Goal: Information Seeking & Learning: Learn about a topic

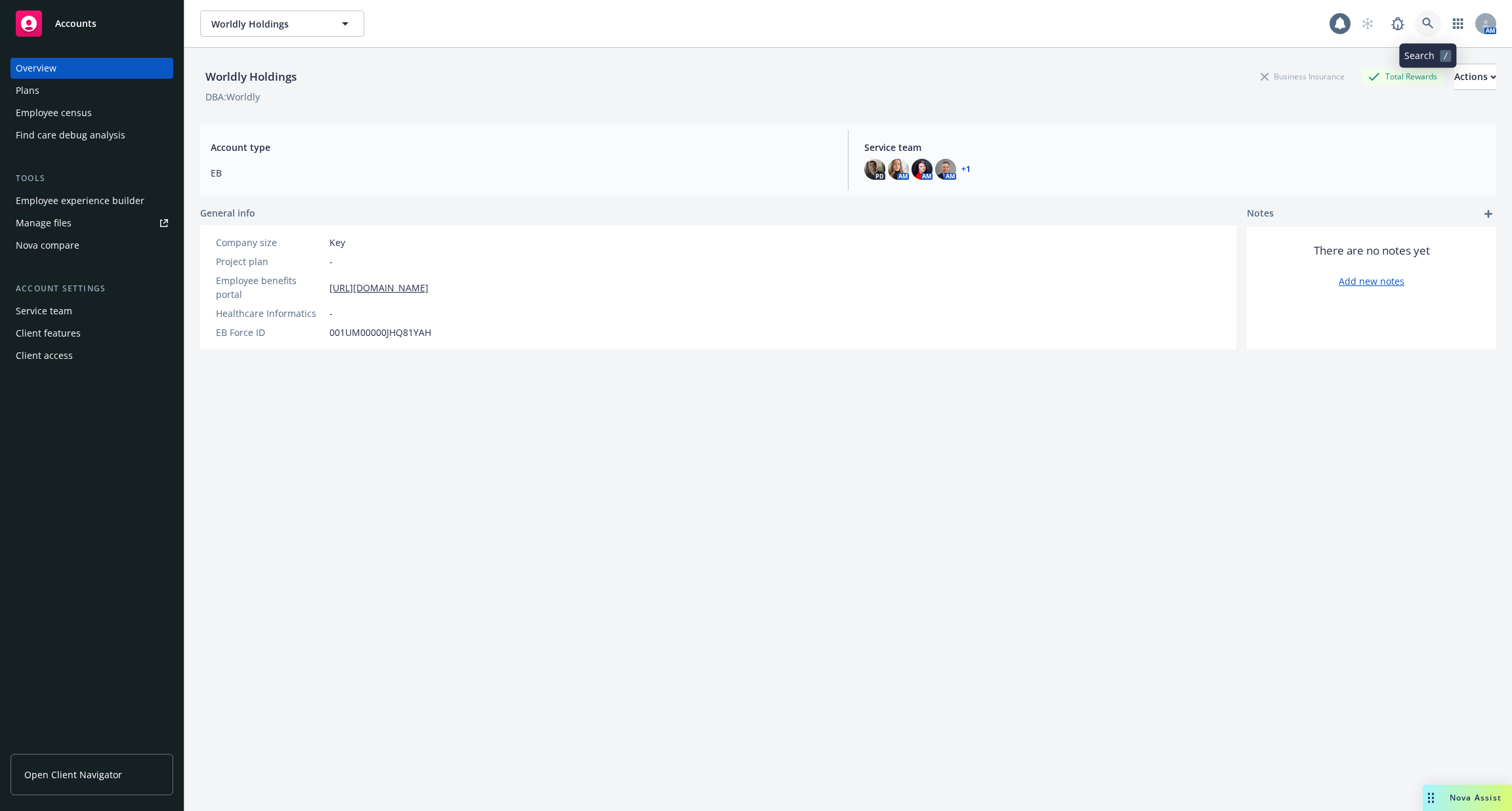
click at [1424, 20] on icon at bounding box center [1428, 23] width 11 height 11
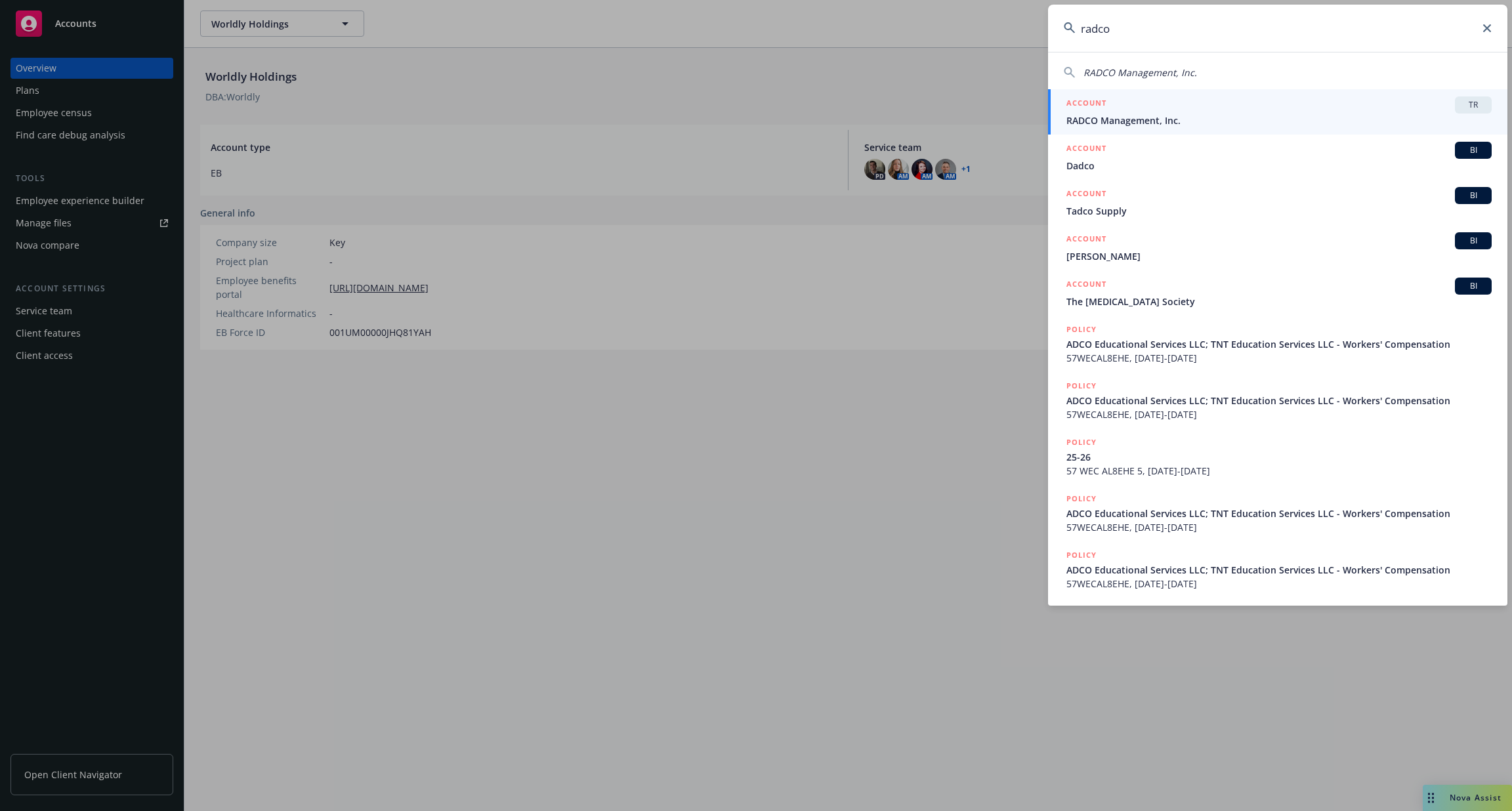
type input "radco"
click at [1263, 111] on div "ACCOUNT TR" at bounding box center [1279, 104] width 425 height 17
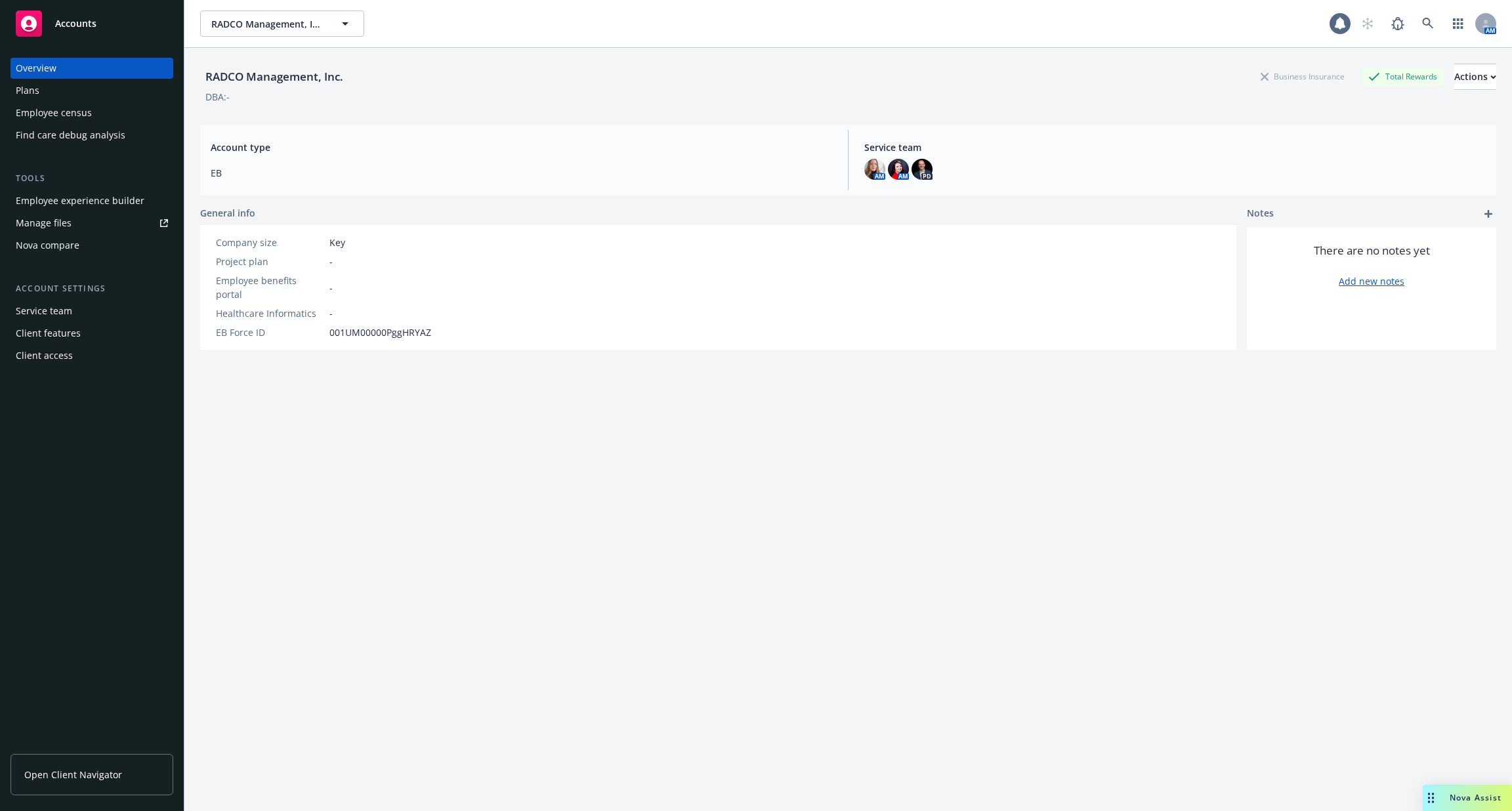
click at [143, 205] on div "Employee experience builder" at bounding box center [92, 201] width 152 height 21
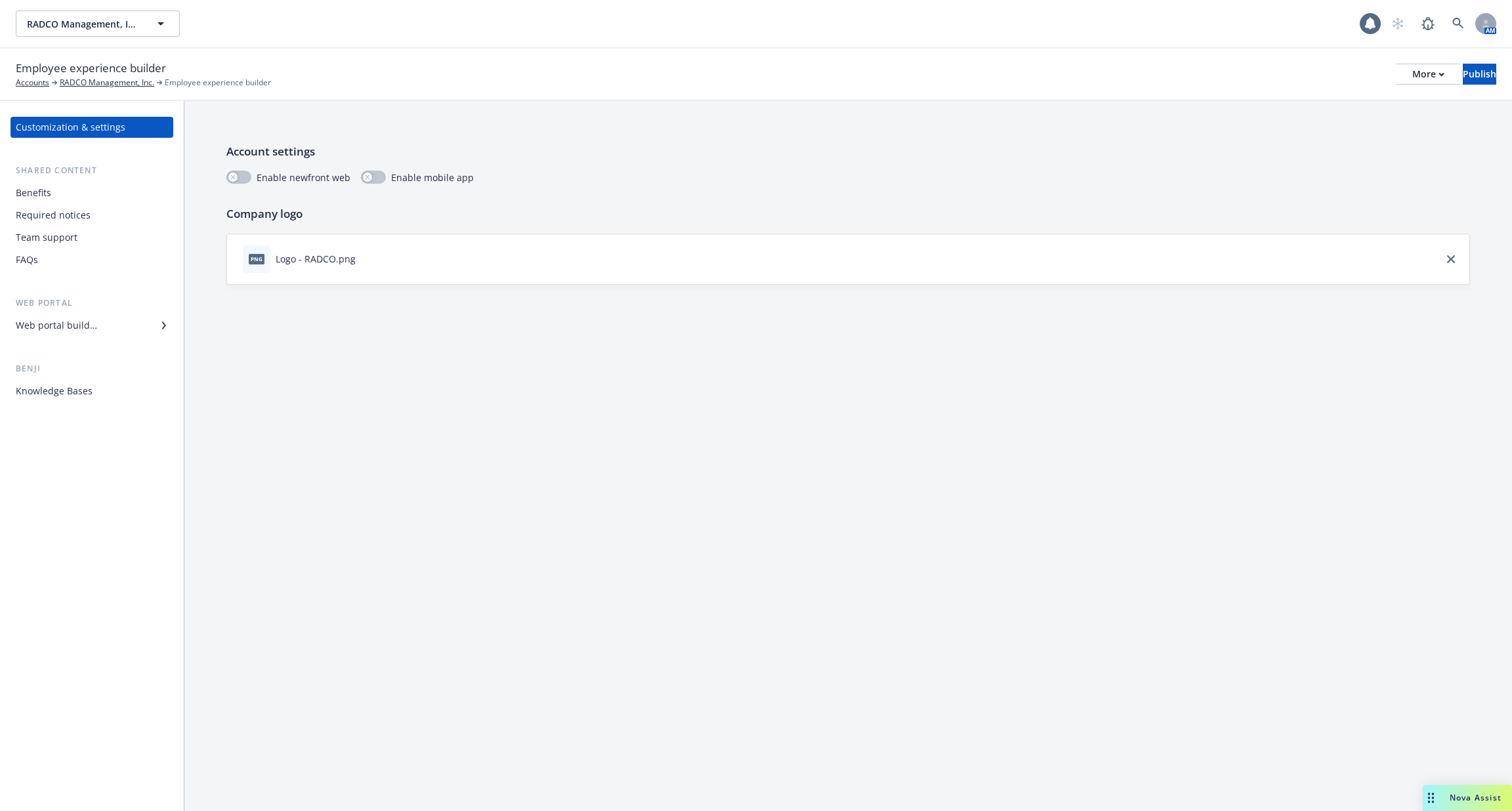
click at [120, 327] on div "Web portal builder" at bounding box center [92, 326] width 152 height 21
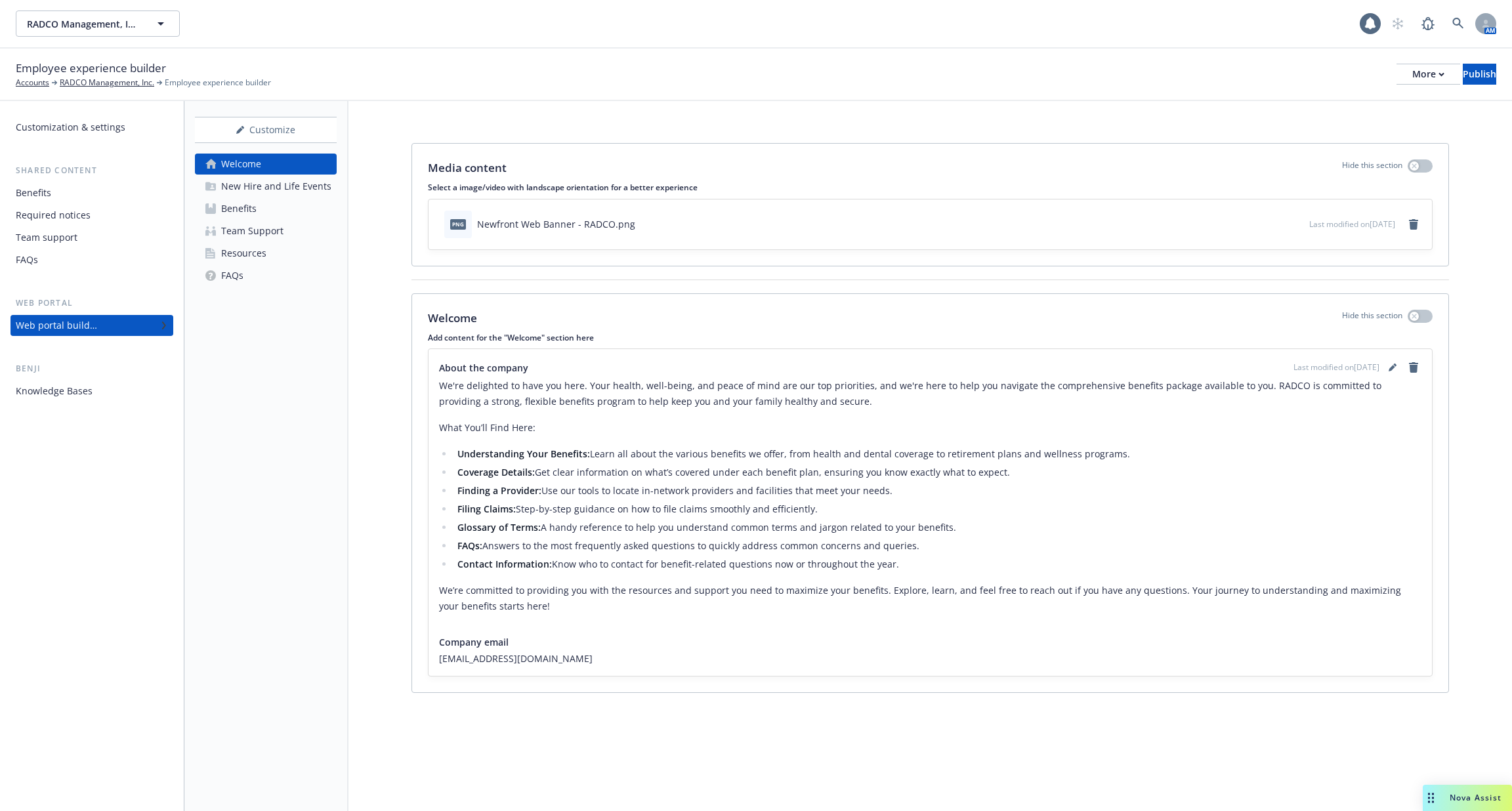
click at [273, 181] on div "New Hire and Life Events" at bounding box center [276, 186] width 110 height 21
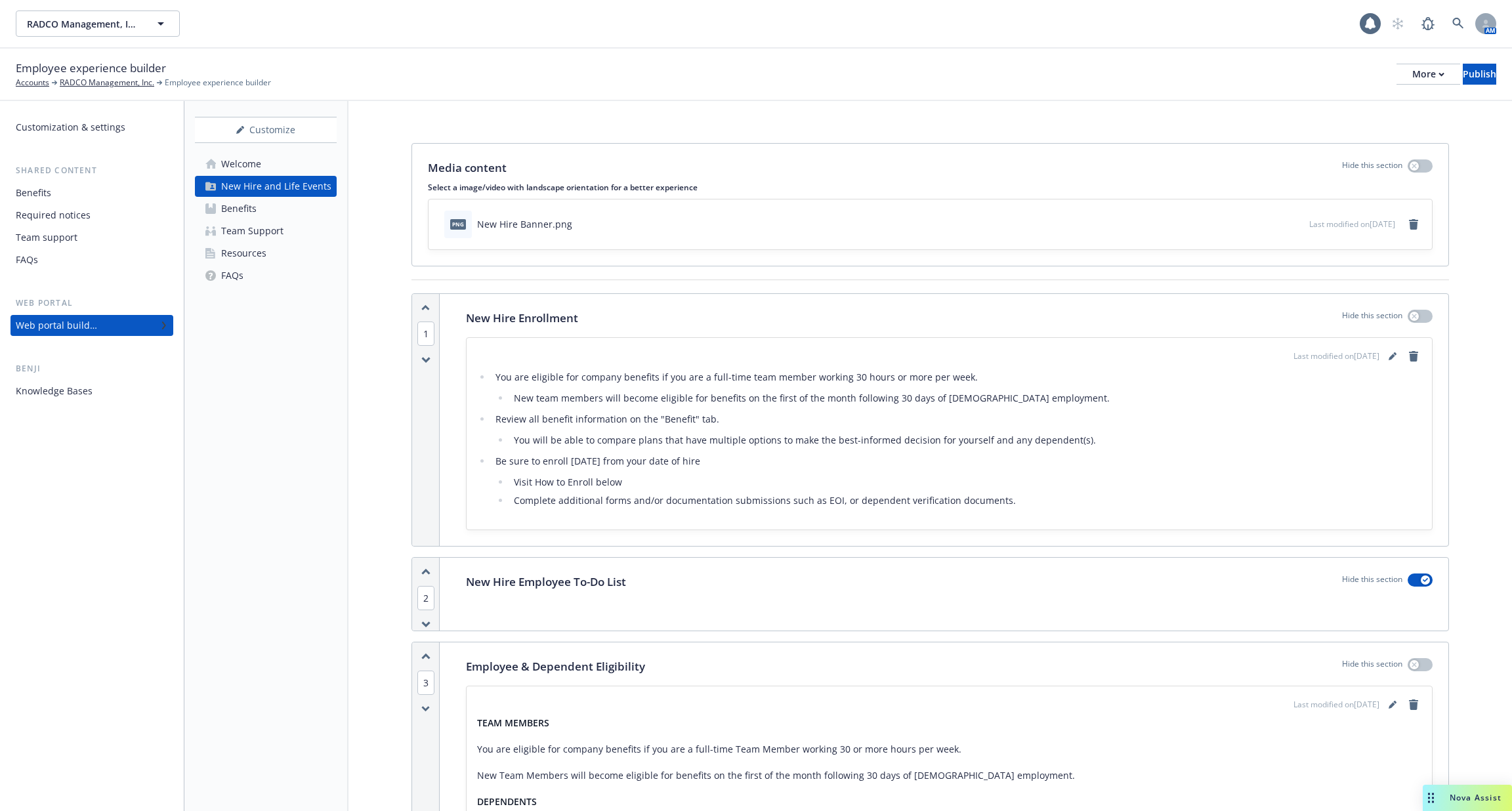
click at [268, 207] on link "Benefits" at bounding box center [266, 209] width 142 height 21
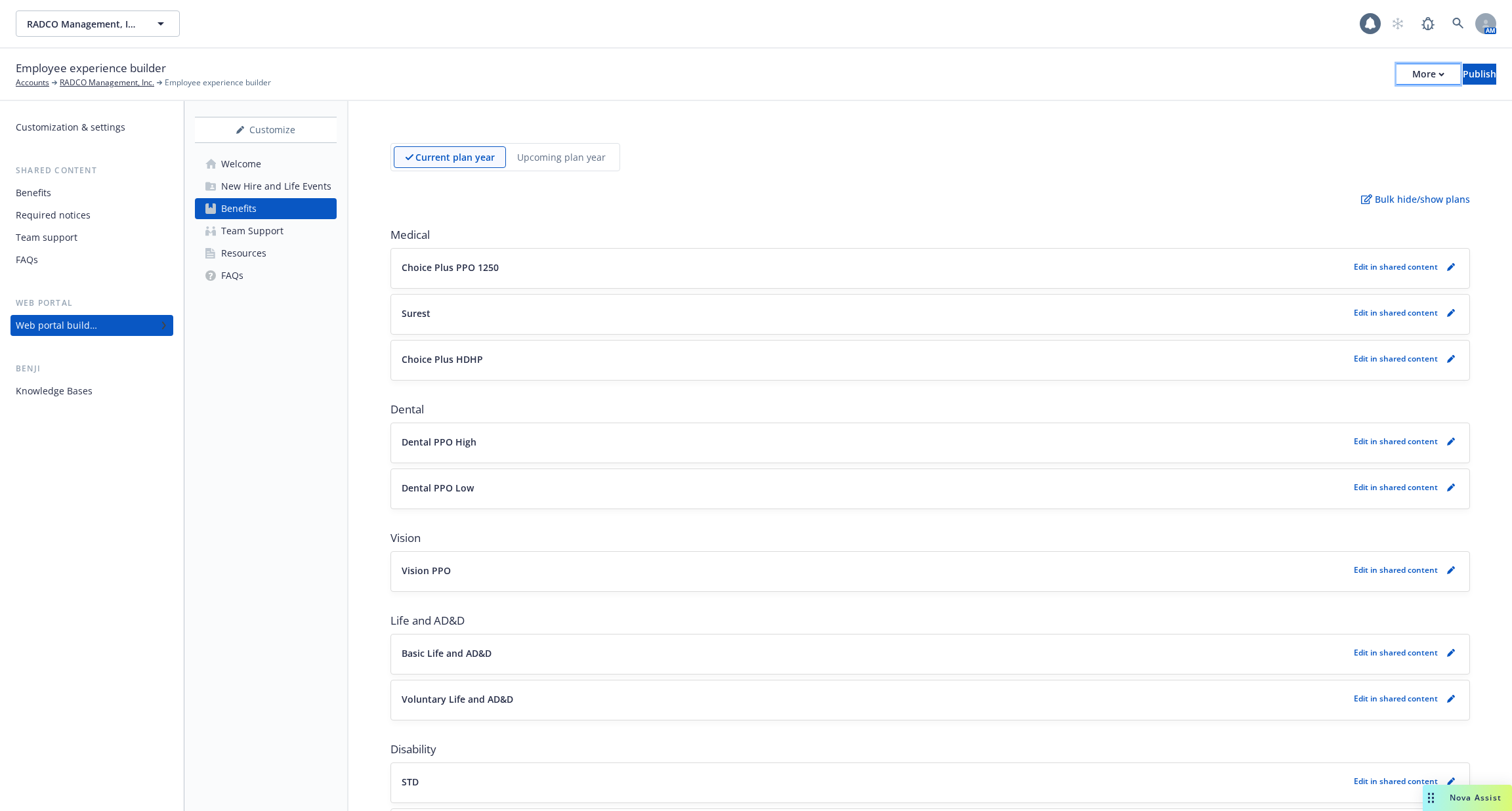
click at [1412, 71] on div "More" at bounding box center [1428, 74] width 32 height 20
click at [1300, 108] on link "Copy preview link" at bounding box center [1321, 104] width 194 height 26
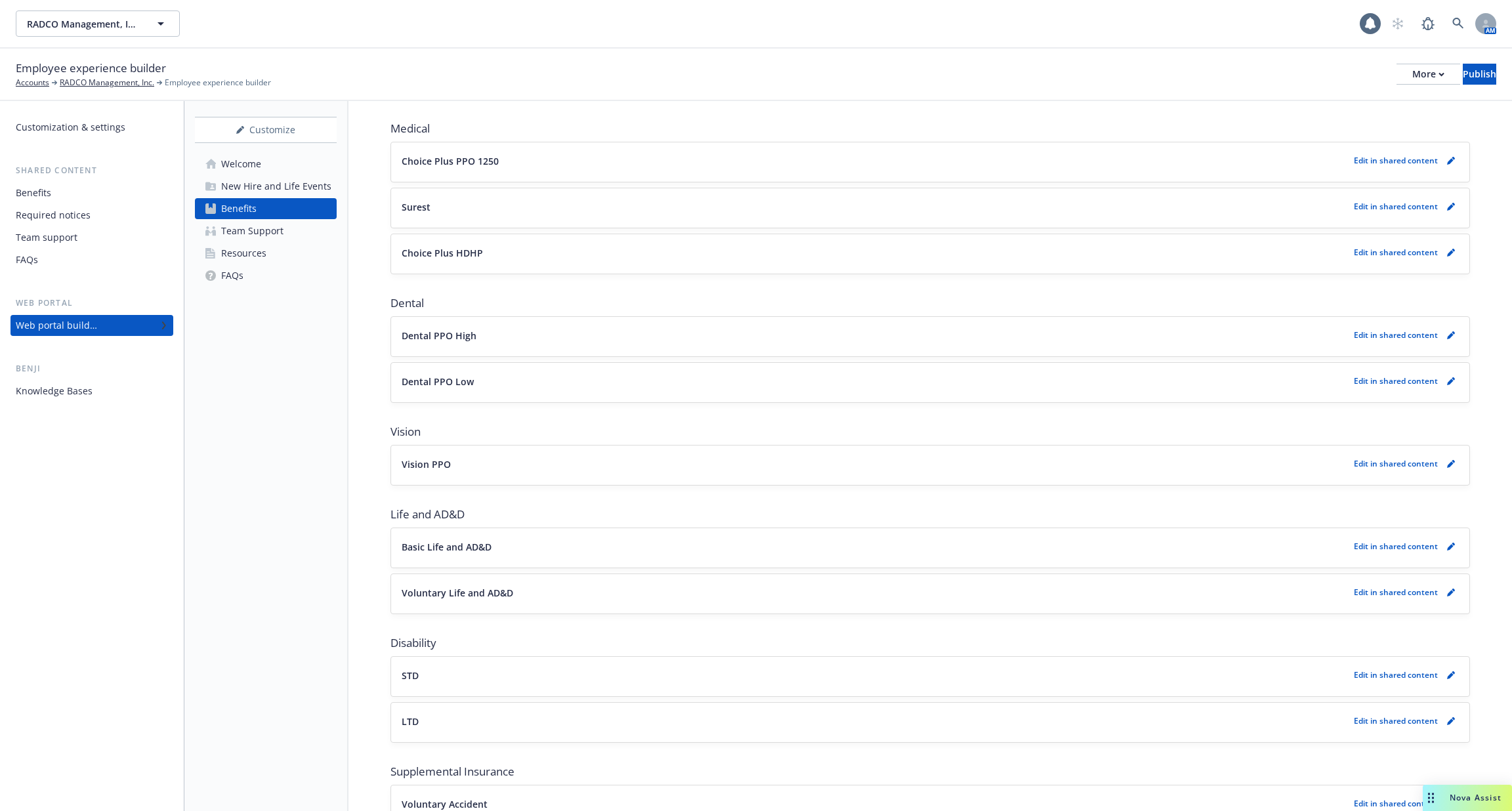
scroll to position [127, 0]
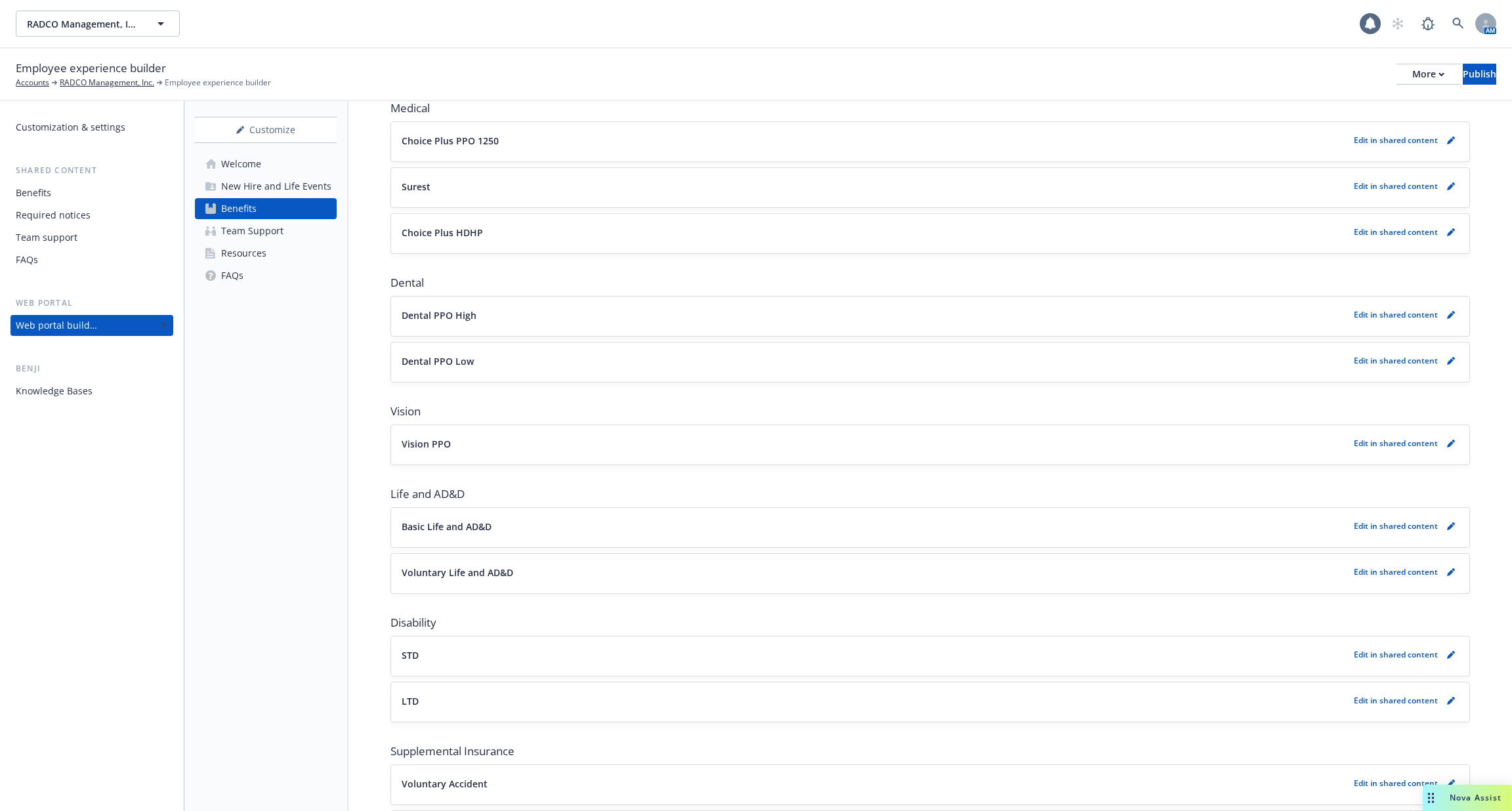
click at [85, 195] on div "Benefits" at bounding box center [92, 193] width 152 height 21
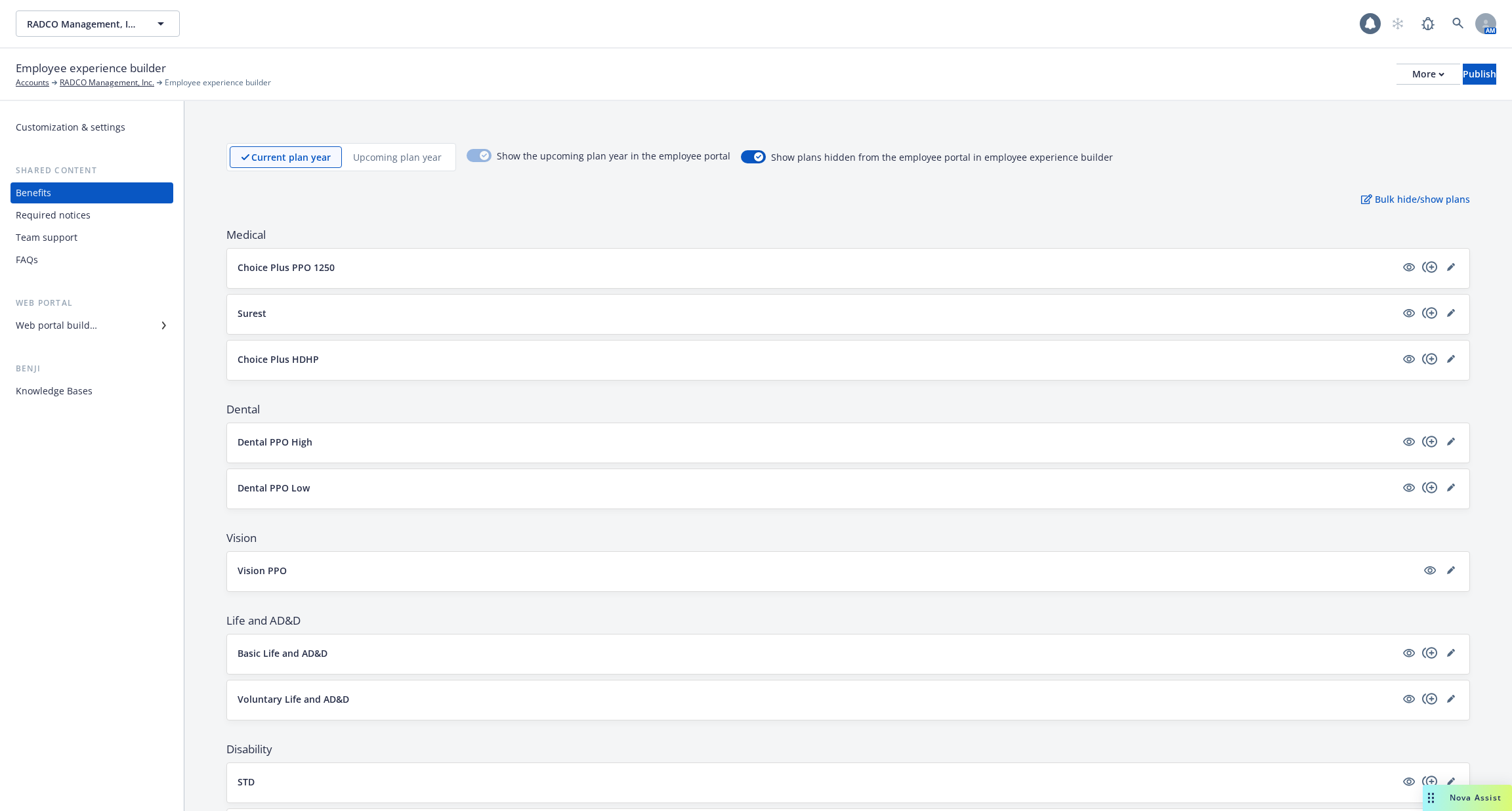
click at [99, 217] on div "Required notices" at bounding box center [92, 215] width 152 height 21
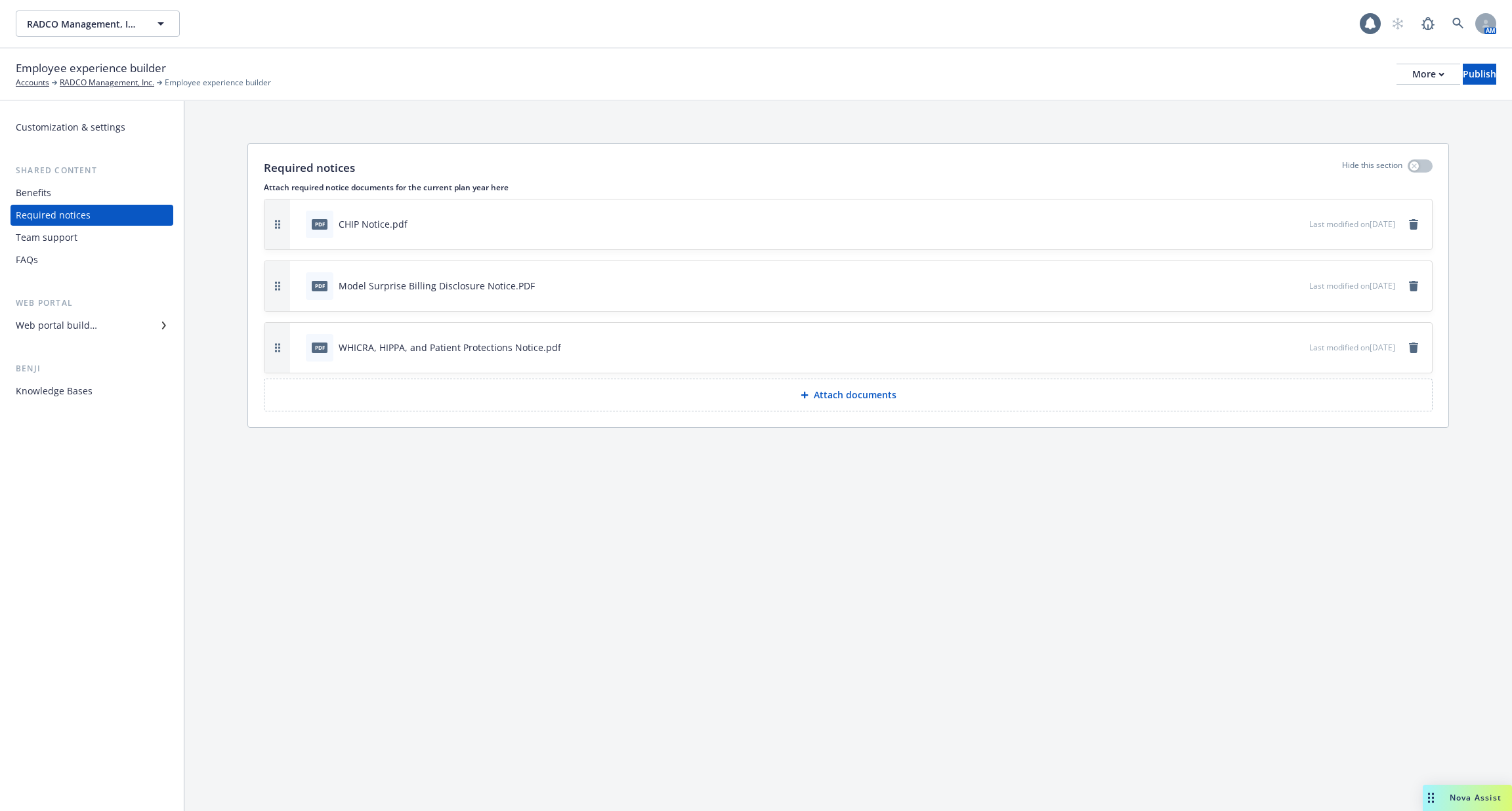
click at [92, 194] on div "Benefits" at bounding box center [92, 193] width 152 height 21
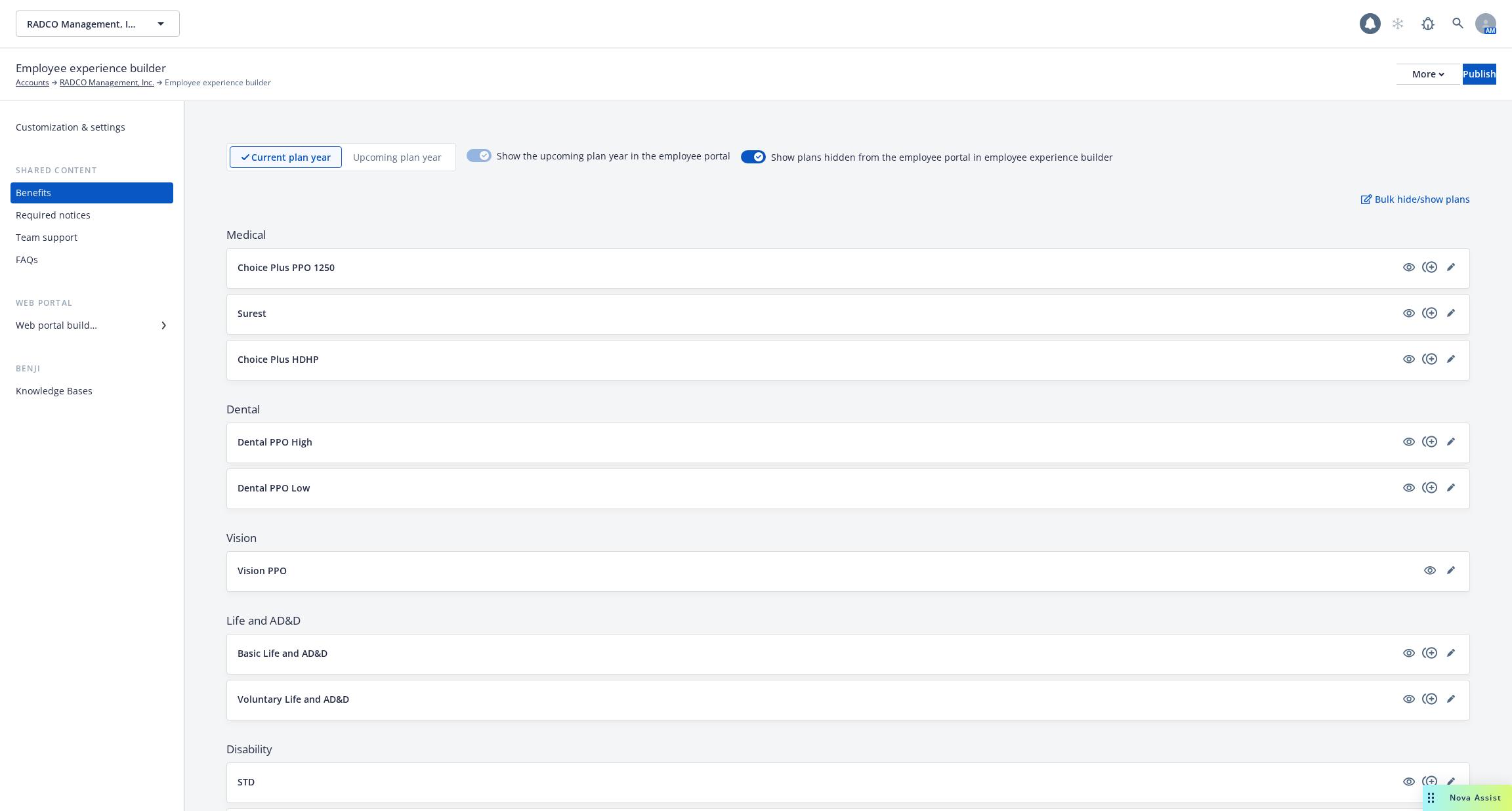
click at [138, 326] on div "Web portal builder" at bounding box center [92, 326] width 152 height 21
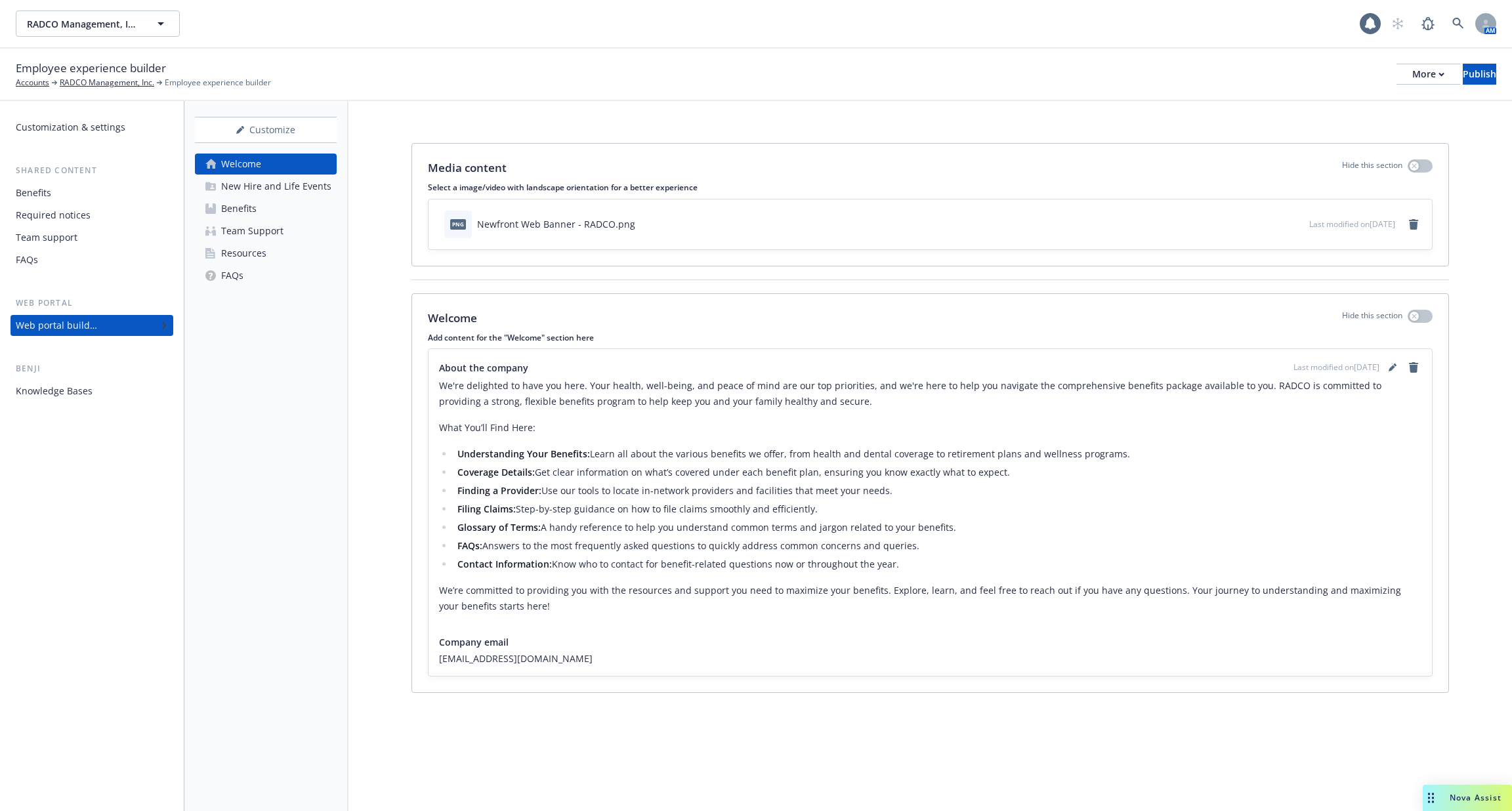
click at [233, 187] on div "New Hire and Life Events" at bounding box center [276, 186] width 110 height 21
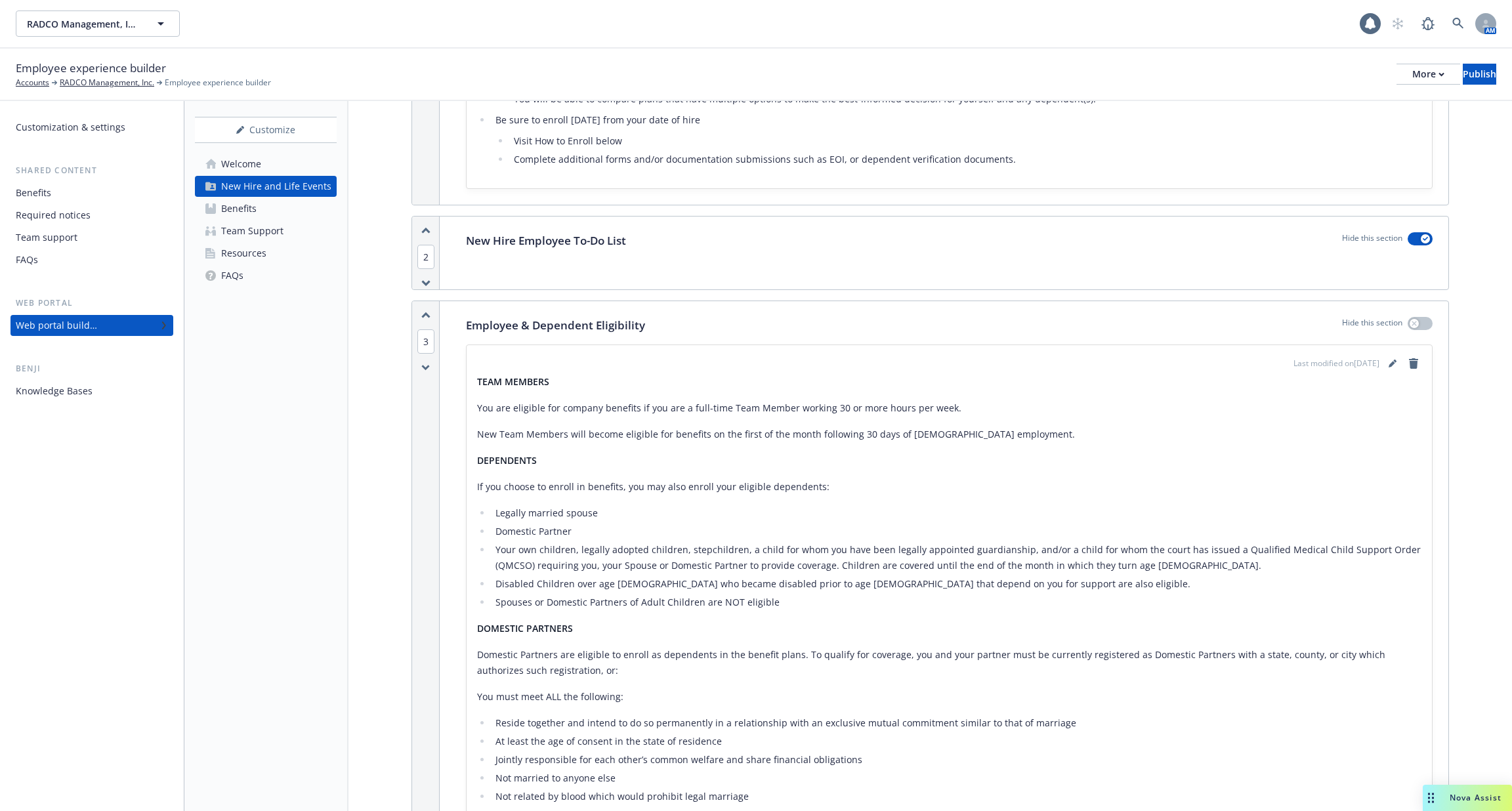
scroll to position [424, 0]
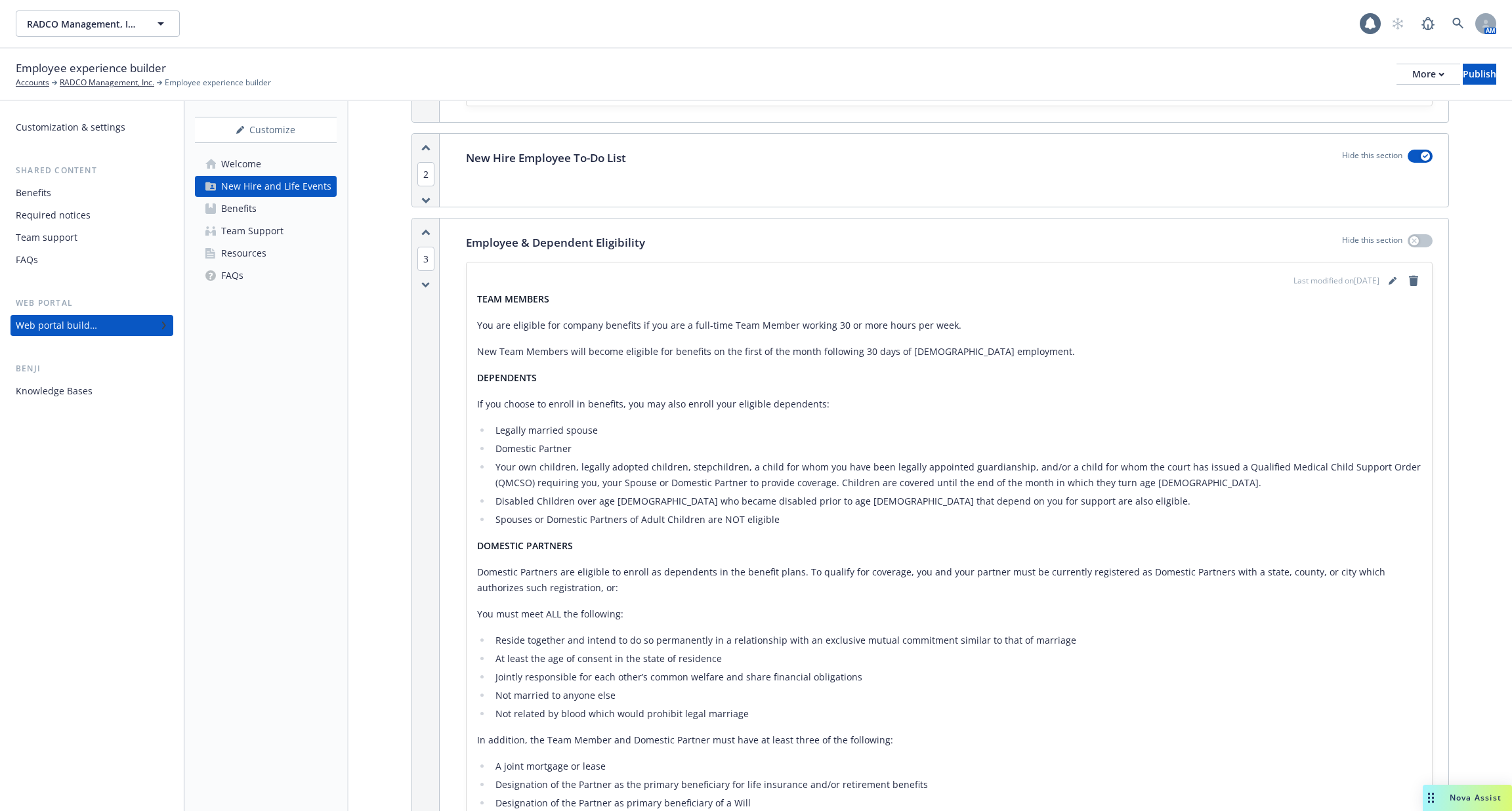
click at [72, 192] on div "Benefits" at bounding box center [92, 193] width 152 height 21
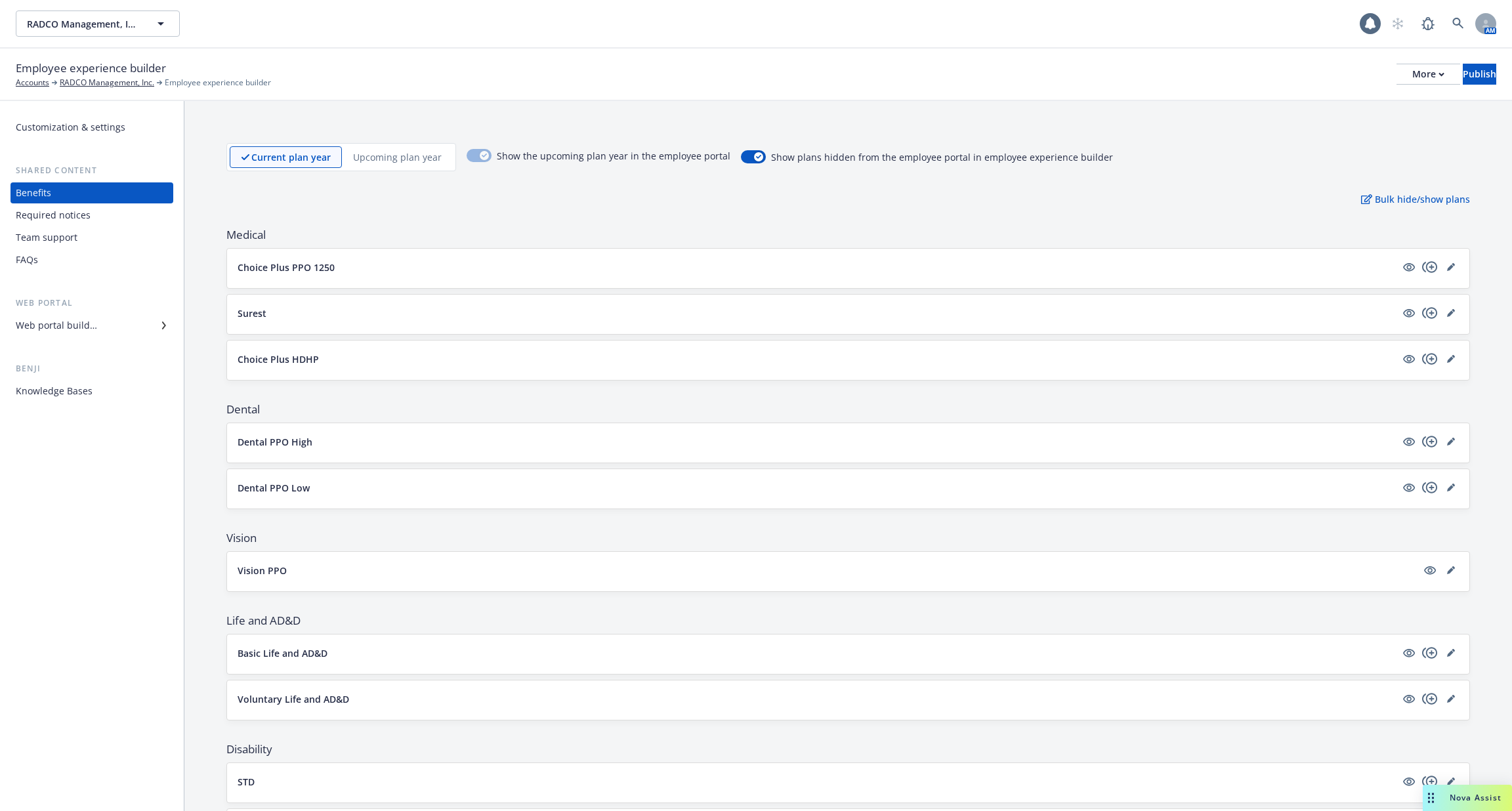
click at [296, 261] on p "Choice Plus PPO 1250" at bounding box center [286, 267] width 97 height 14
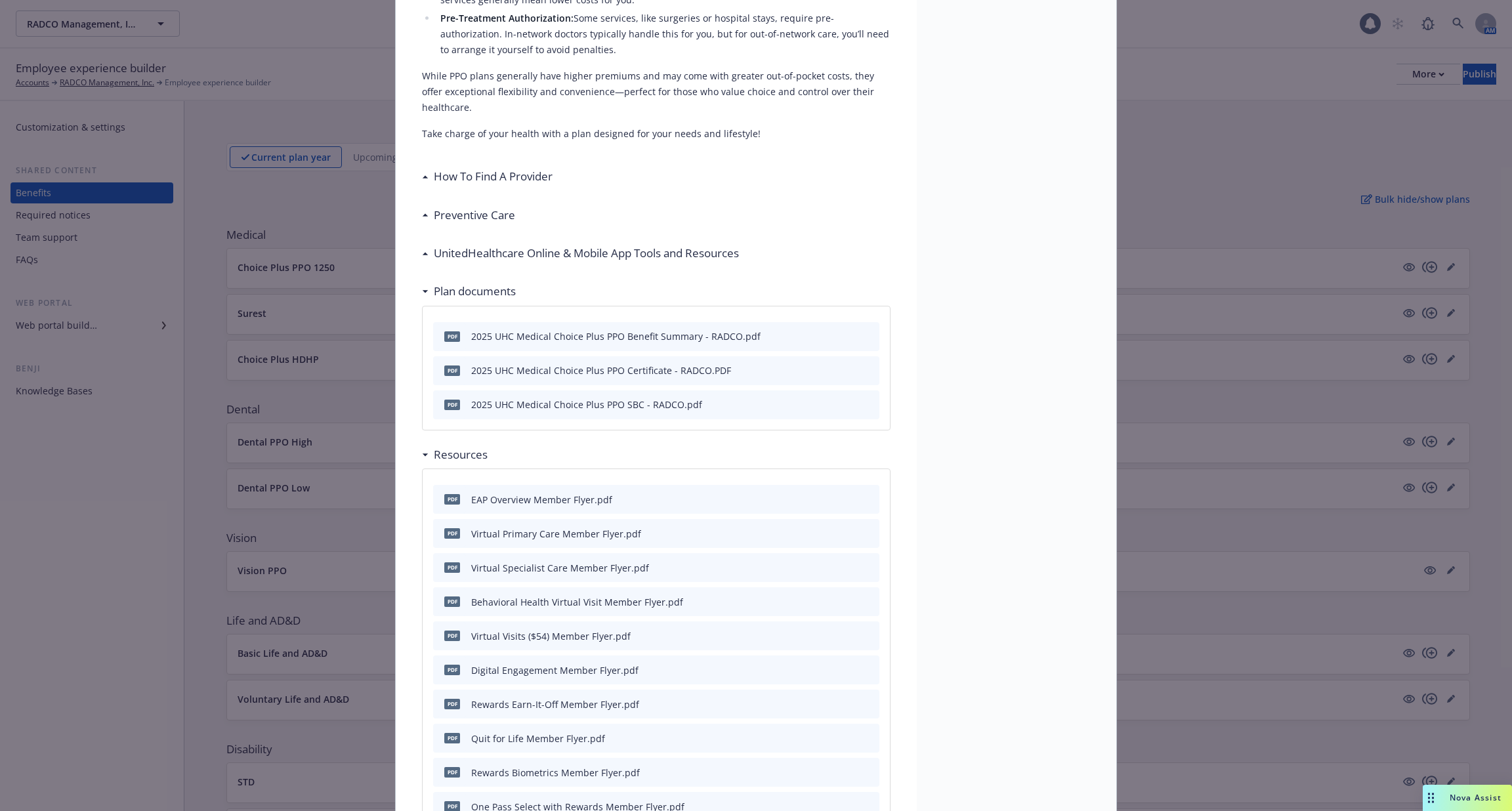
scroll to position [480, 0]
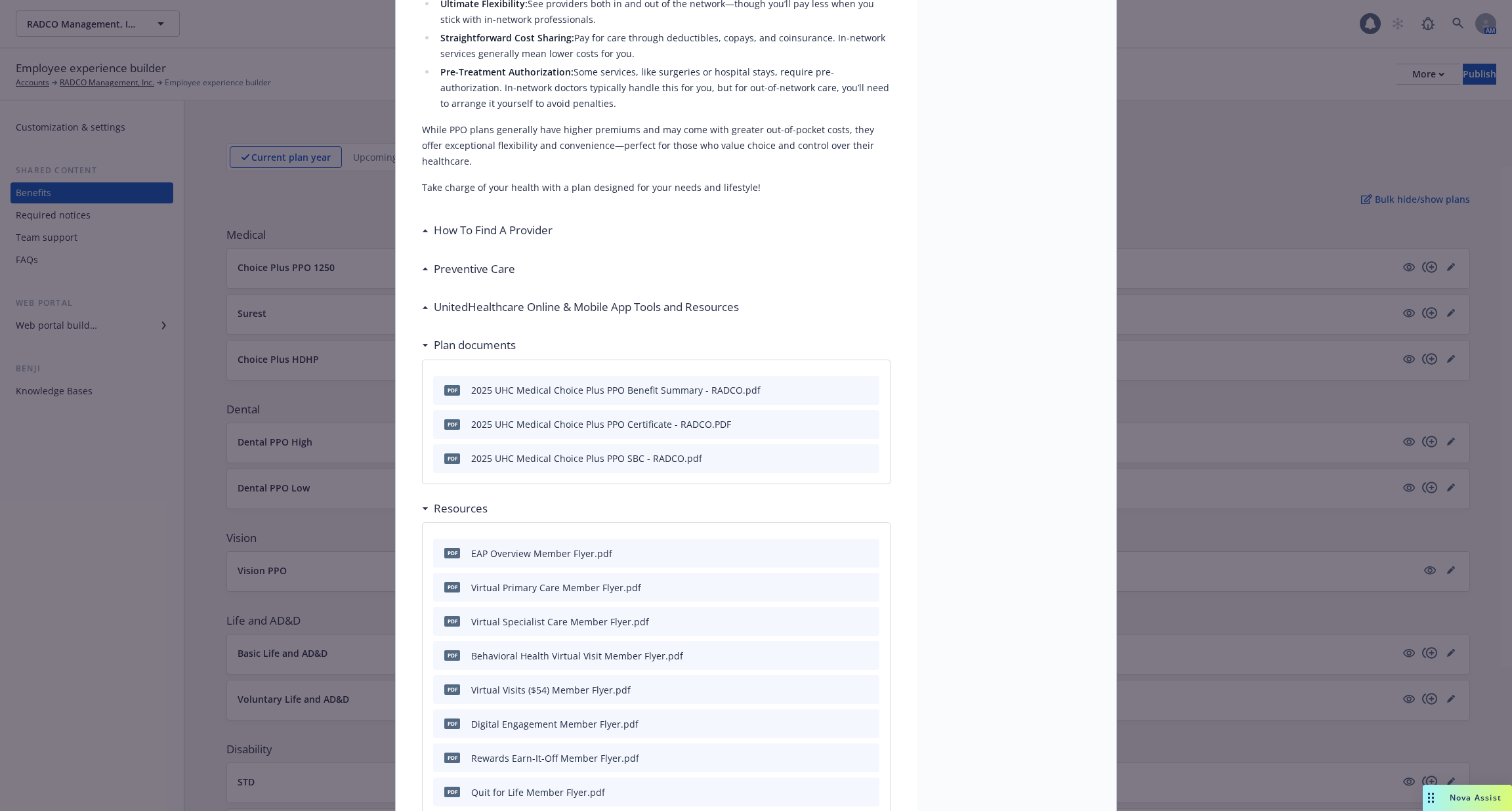
click at [336, 378] on div "Medical - Choice Plus PPO 1250 - Medical PPO Choice Plus PPO 1250 Description E…" at bounding box center [756, 406] width 1512 height 811
click at [327, 266] on div "Medical - Choice Plus PPO 1250 - Medical PPO Choice Plus PPO 1250 Description E…" at bounding box center [756, 406] width 1512 height 811
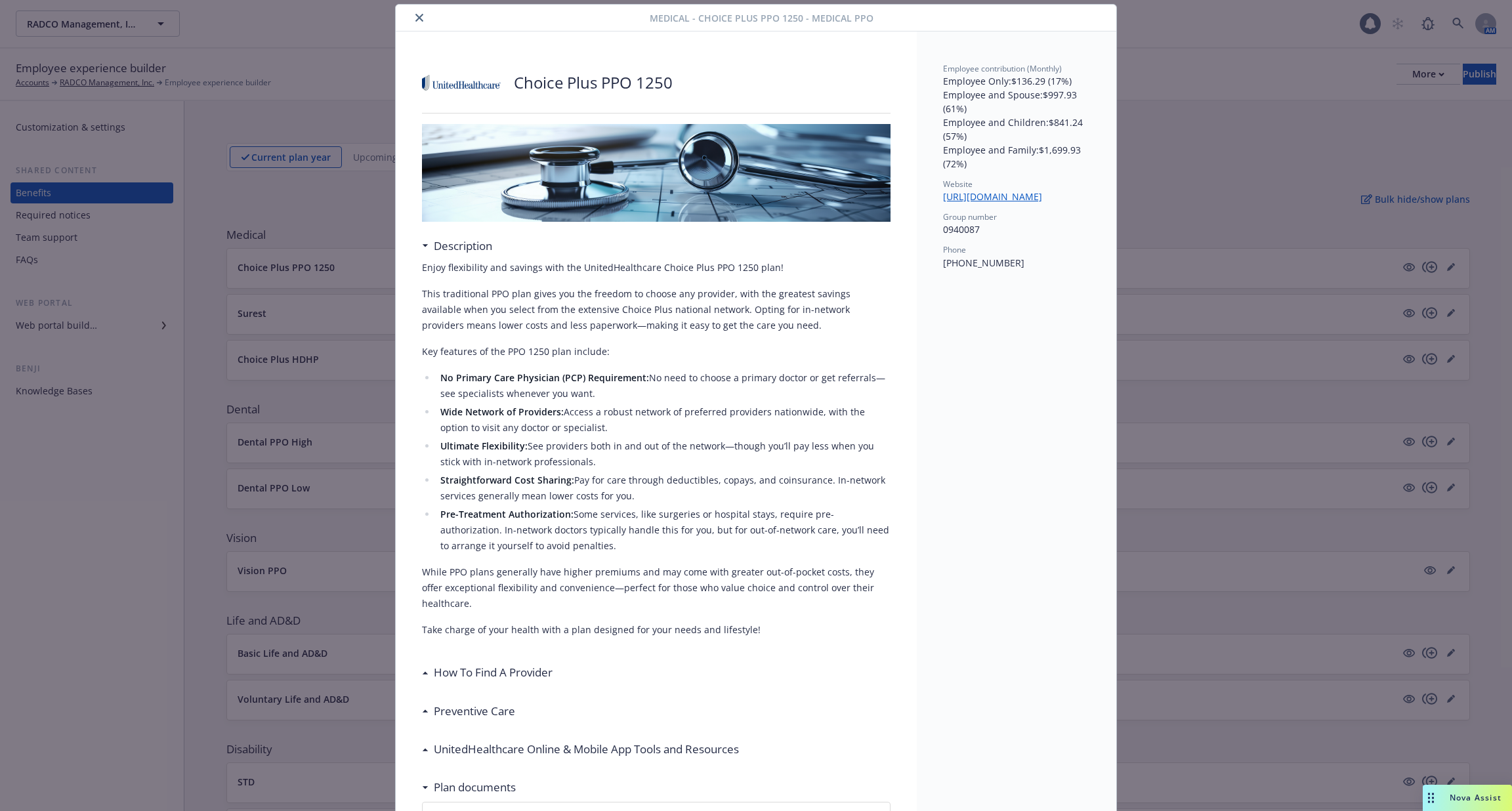
scroll to position [0, 0]
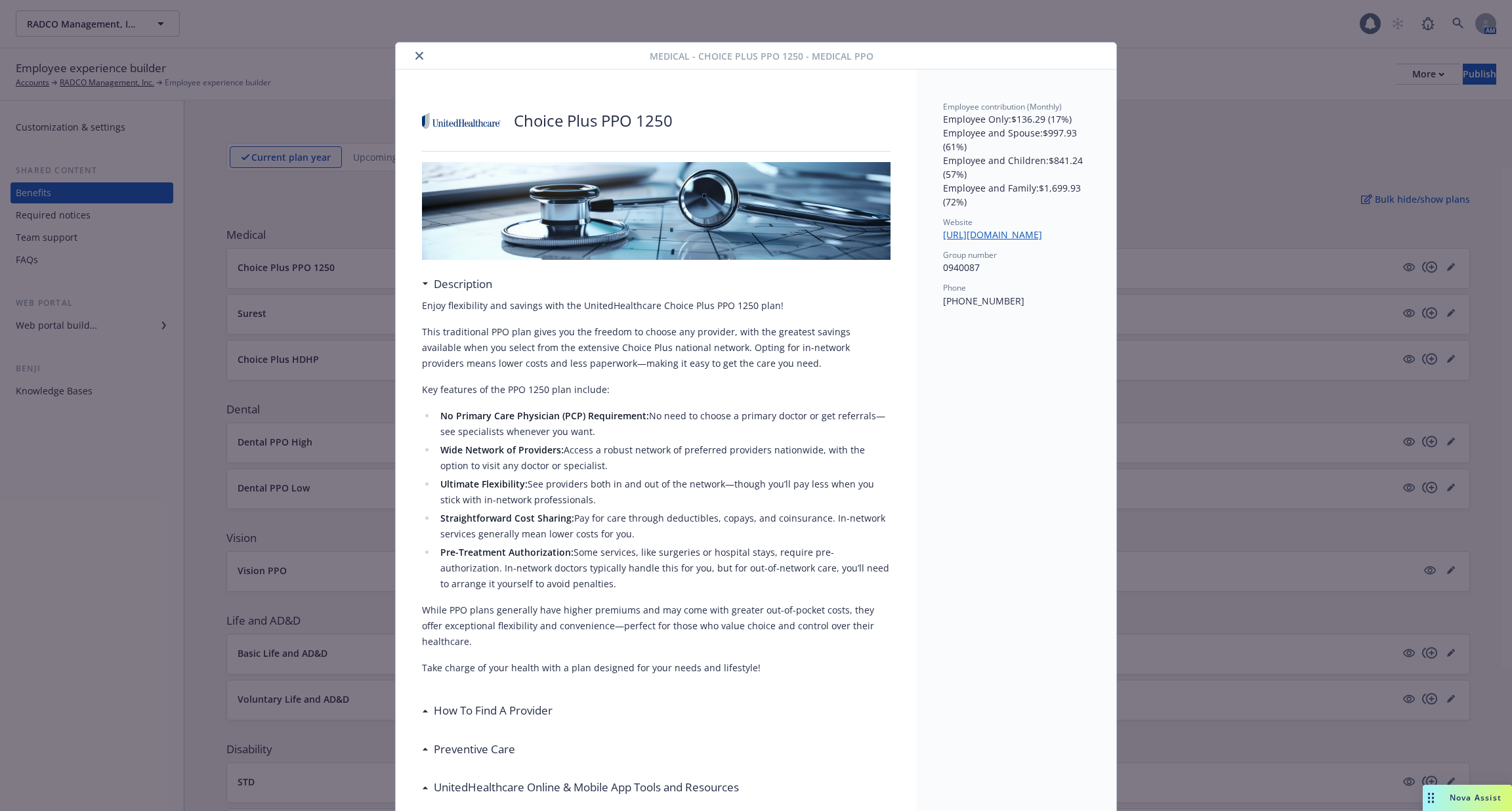
click at [429, 51] on div at bounding box center [525, 56] width 249 height 16
click at [416, 52] on icon "close" at bounding box center [420, 56] width 8 height 8
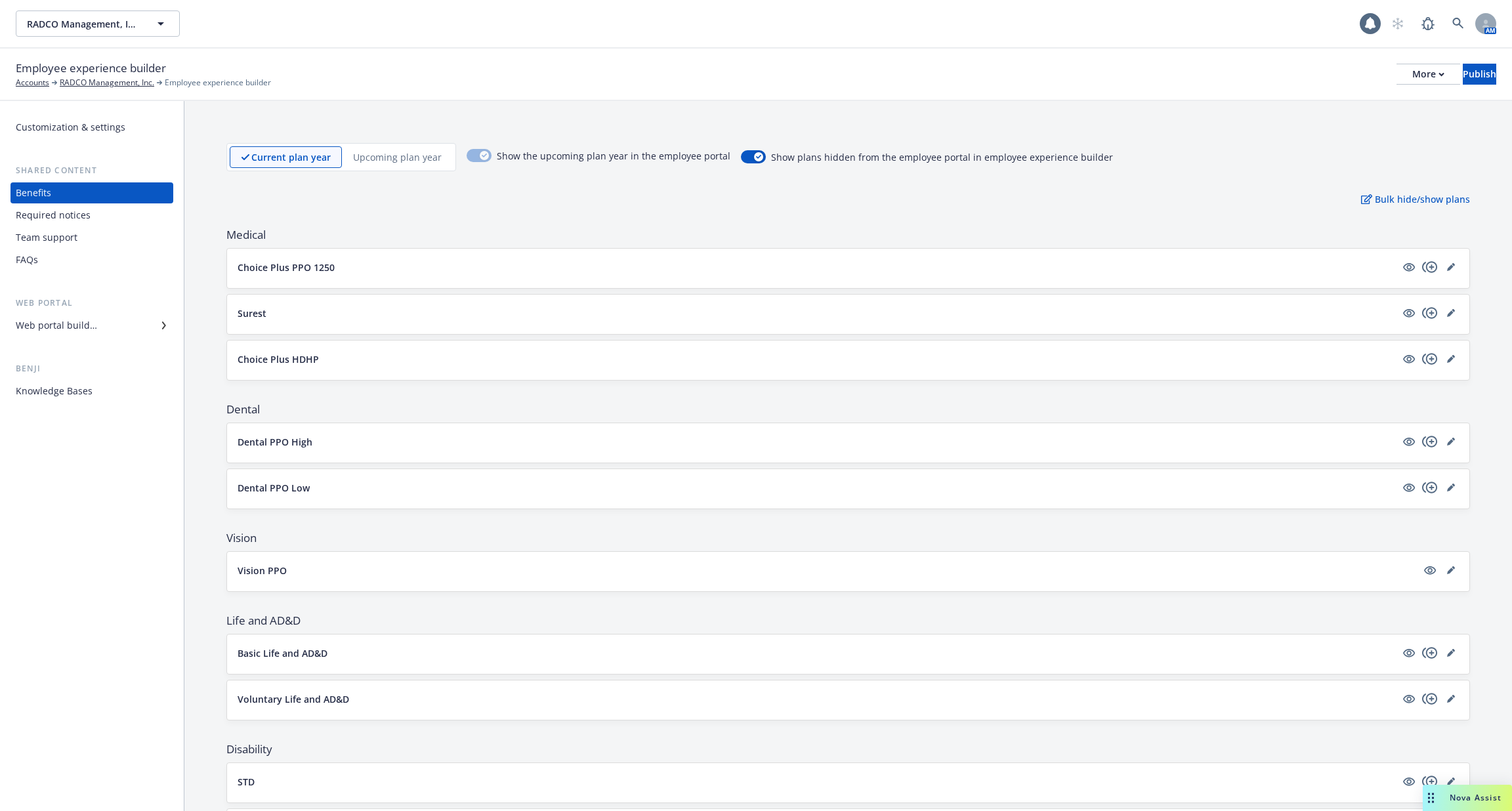
click at [315, 264] on p "Choice Plus PPO 1250" at bounding box center [286, 267] width 97 height 14
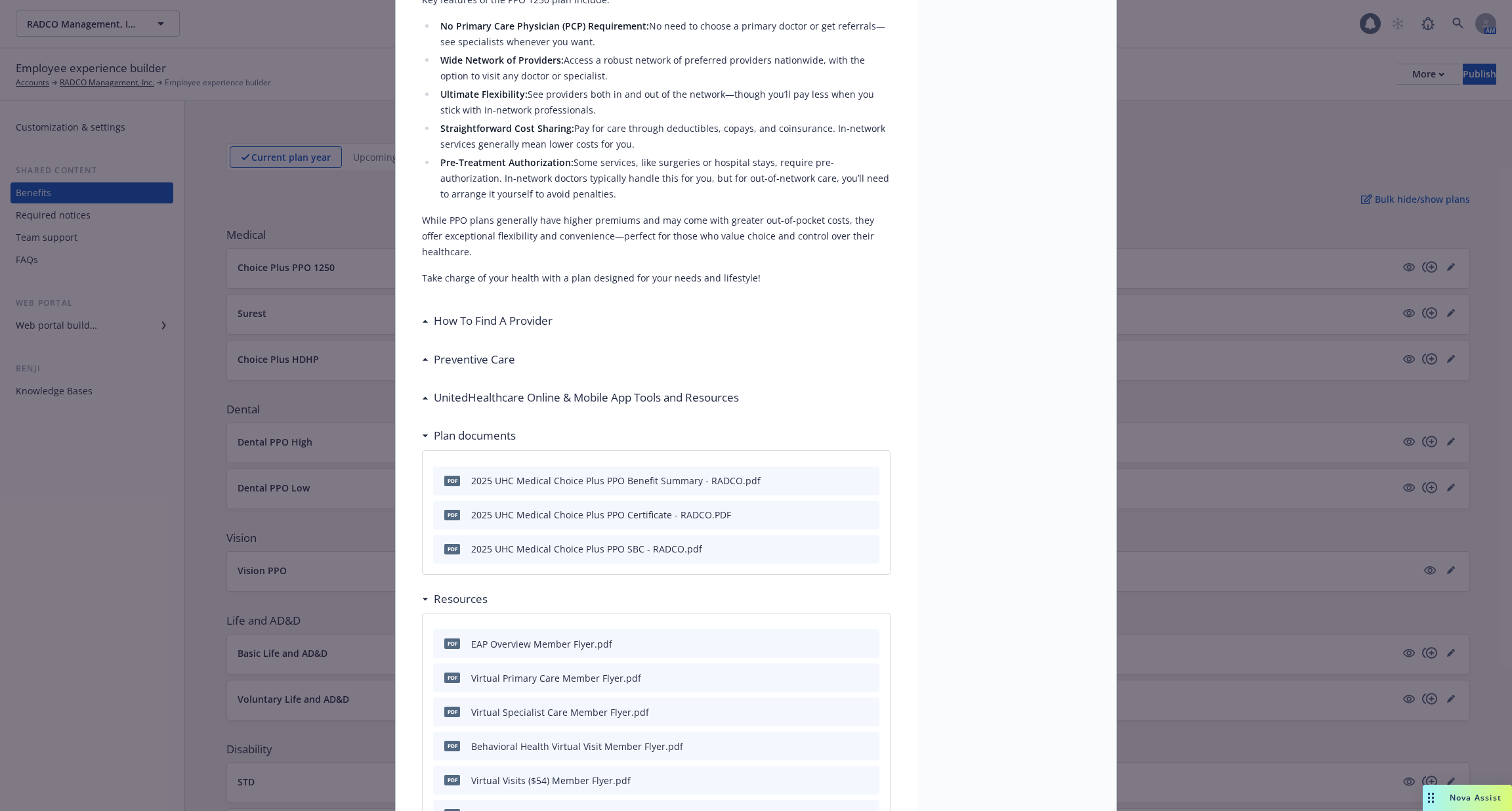
scroll to position [367, 0]
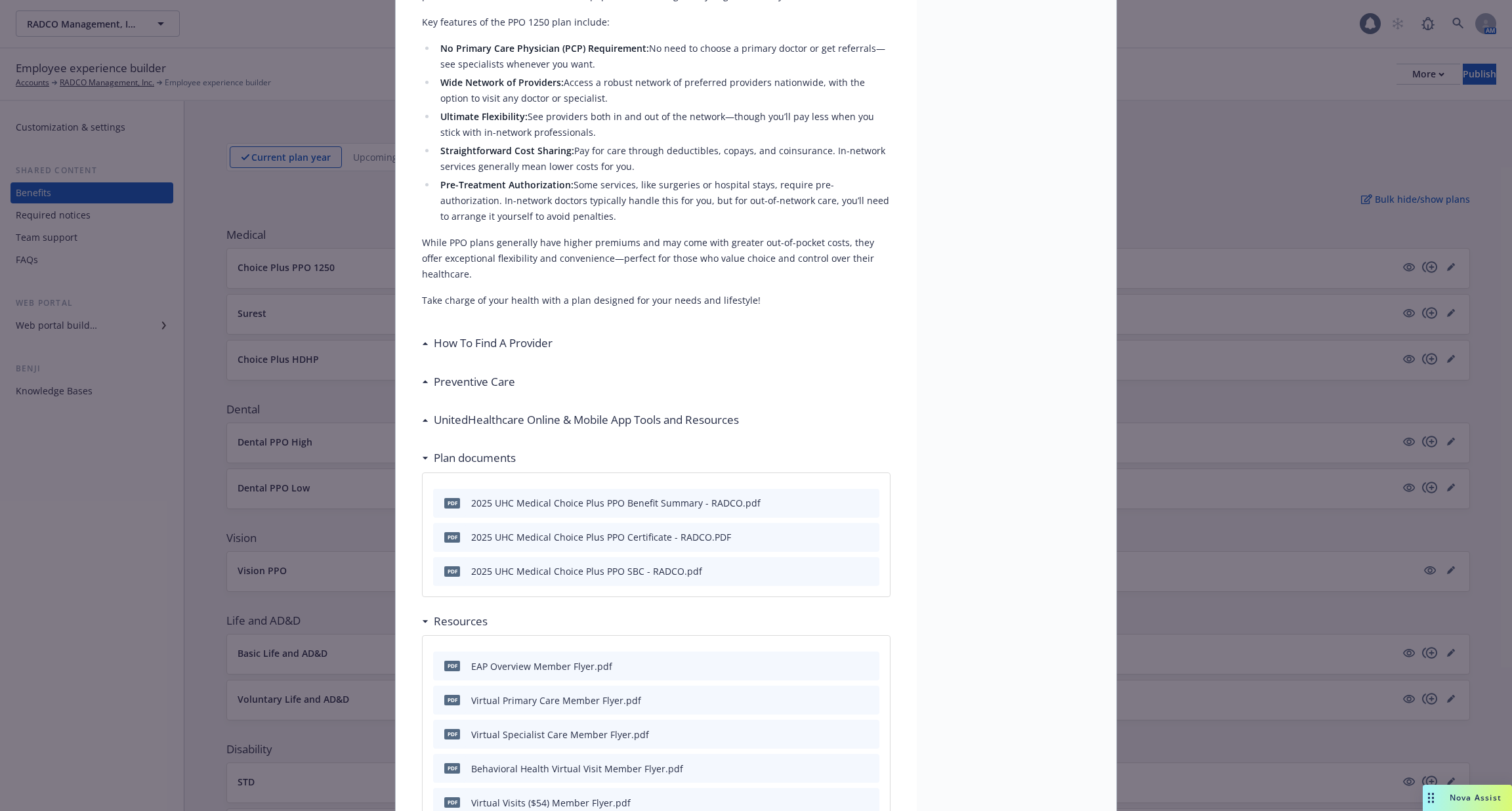
click at [226, 457] on div "Medical - Choice Plus PPO 1250 - Medical PPO Choice Plus PPO 1250 Description E…" at bounding box center [756, 406] width 1512 height 811
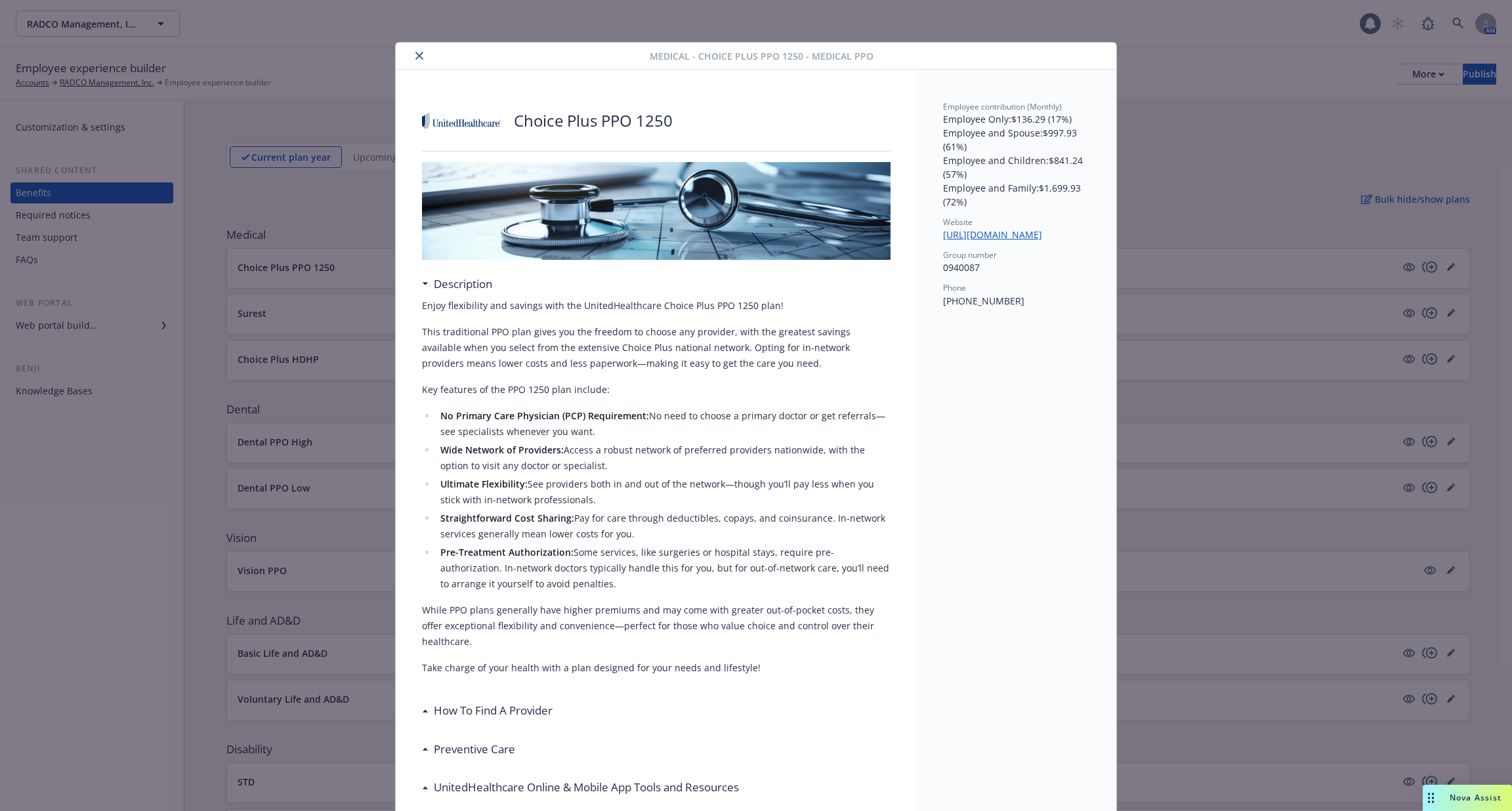
click at [416, 55] on icon "close" at bounding box center [420, 56] width 8 height 8
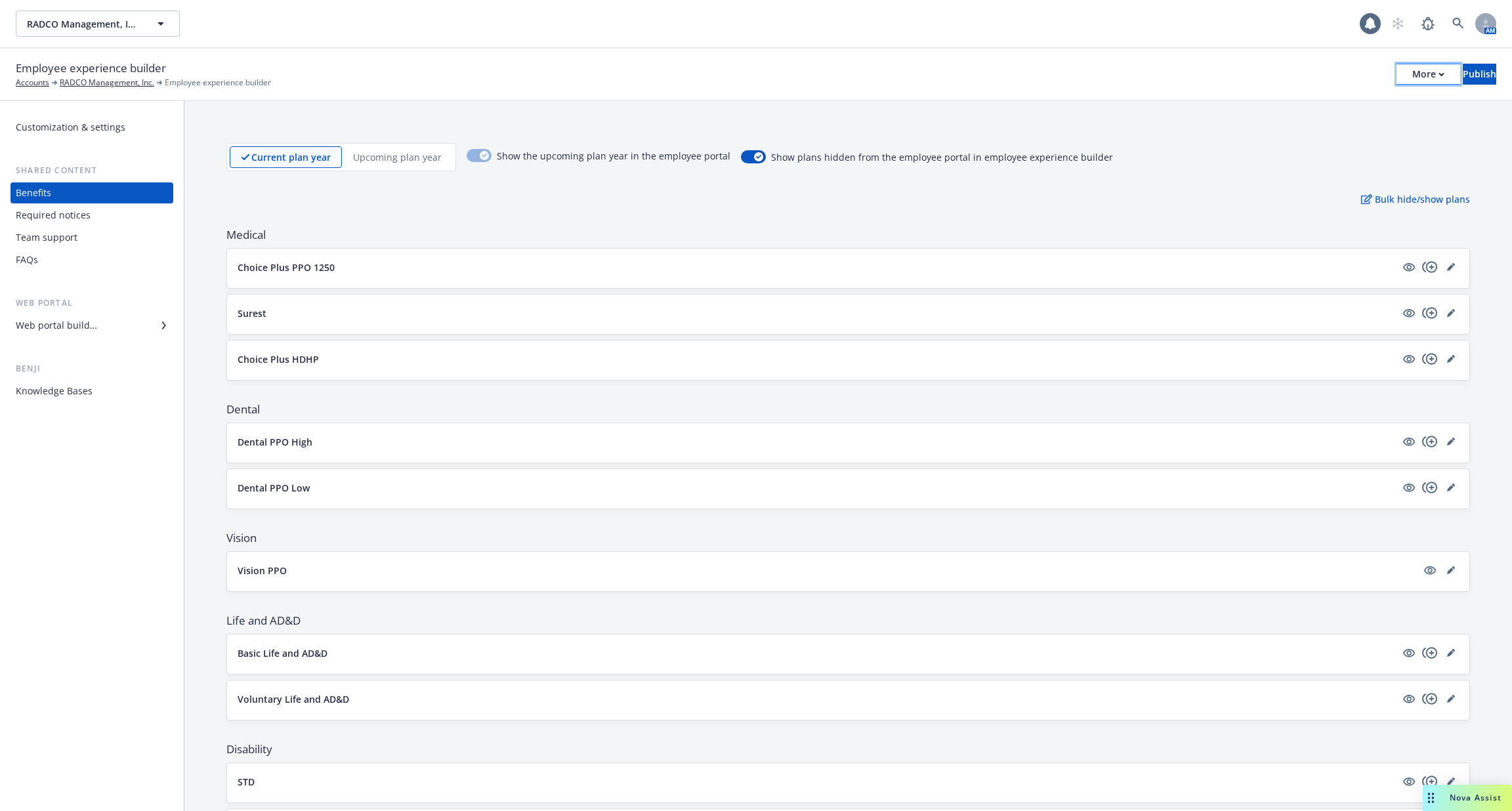
click at [1403, 76] on button "More" at bounding box center [1428, 74] width 64 height 21
click at [1327, 104] on link "Copy preview link" at bounding box center [1321, 104] width 194 height 26
click at [93, 327] on div "Web portal builder" at bounding box center [57, 326] width 81 height 21
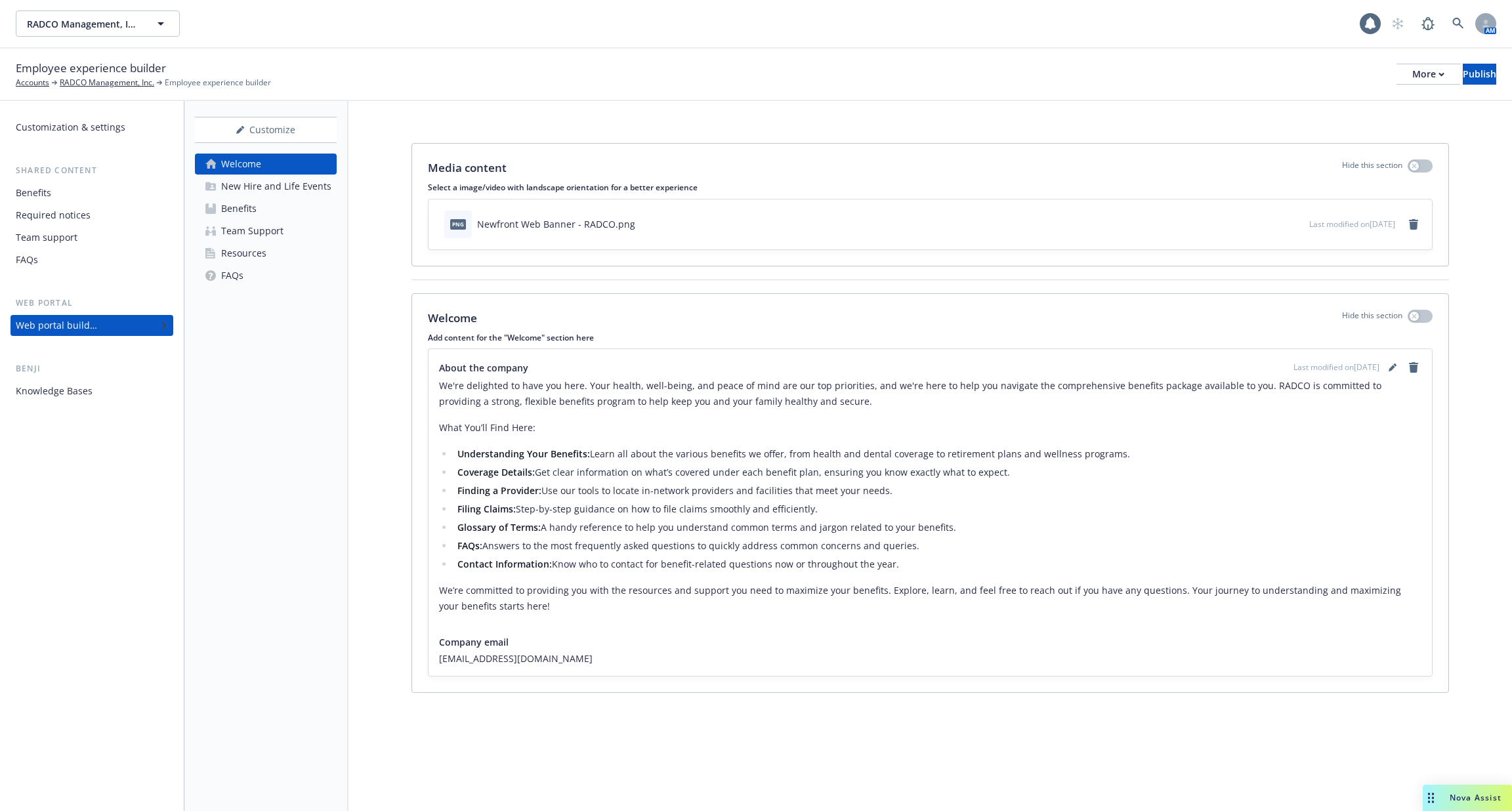
click at [258, 188] on div "New Hire and Life Events" at bounding box center [276, 186] width 110 height 21
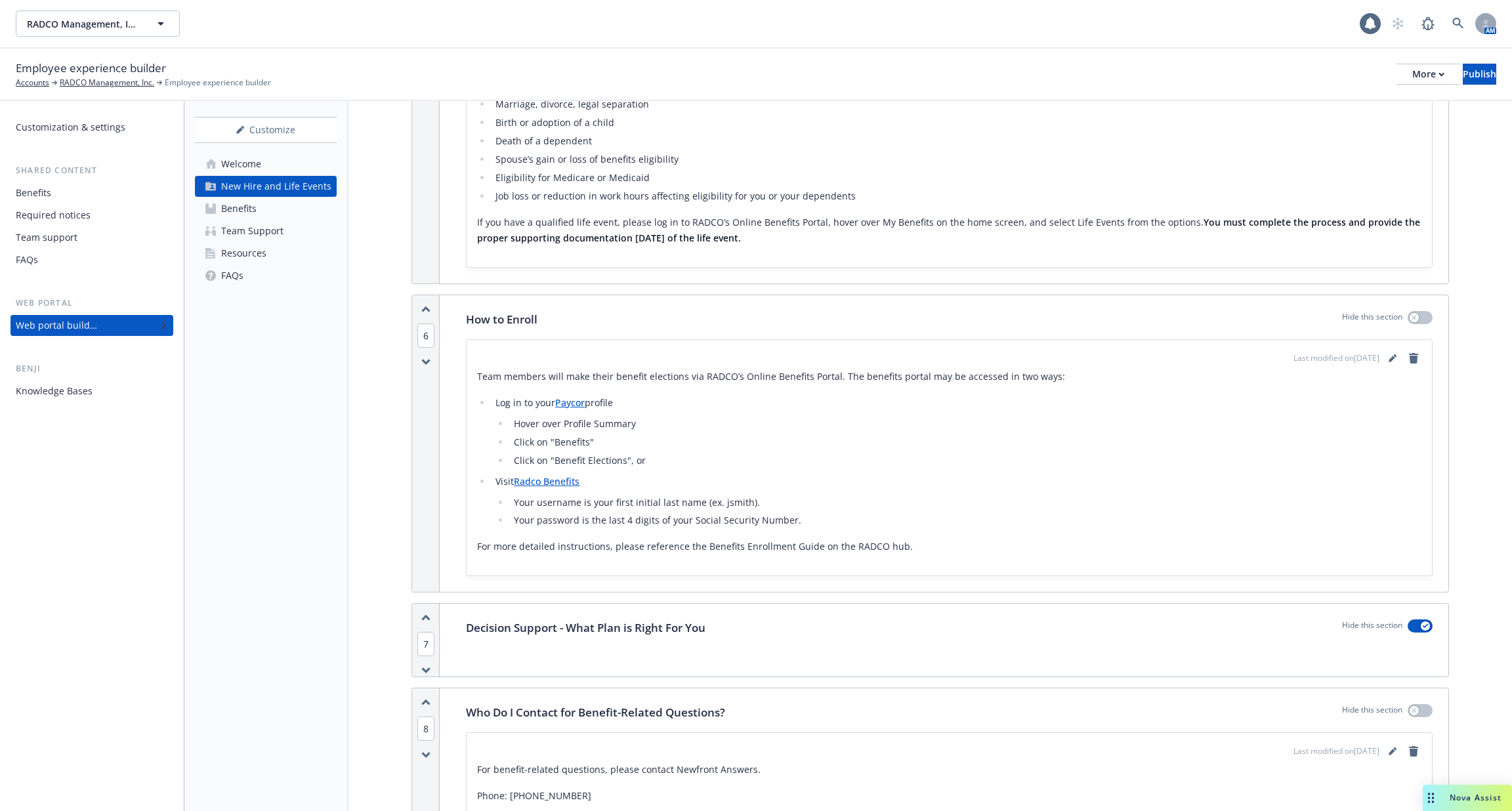
scroll to position [2114, 0]
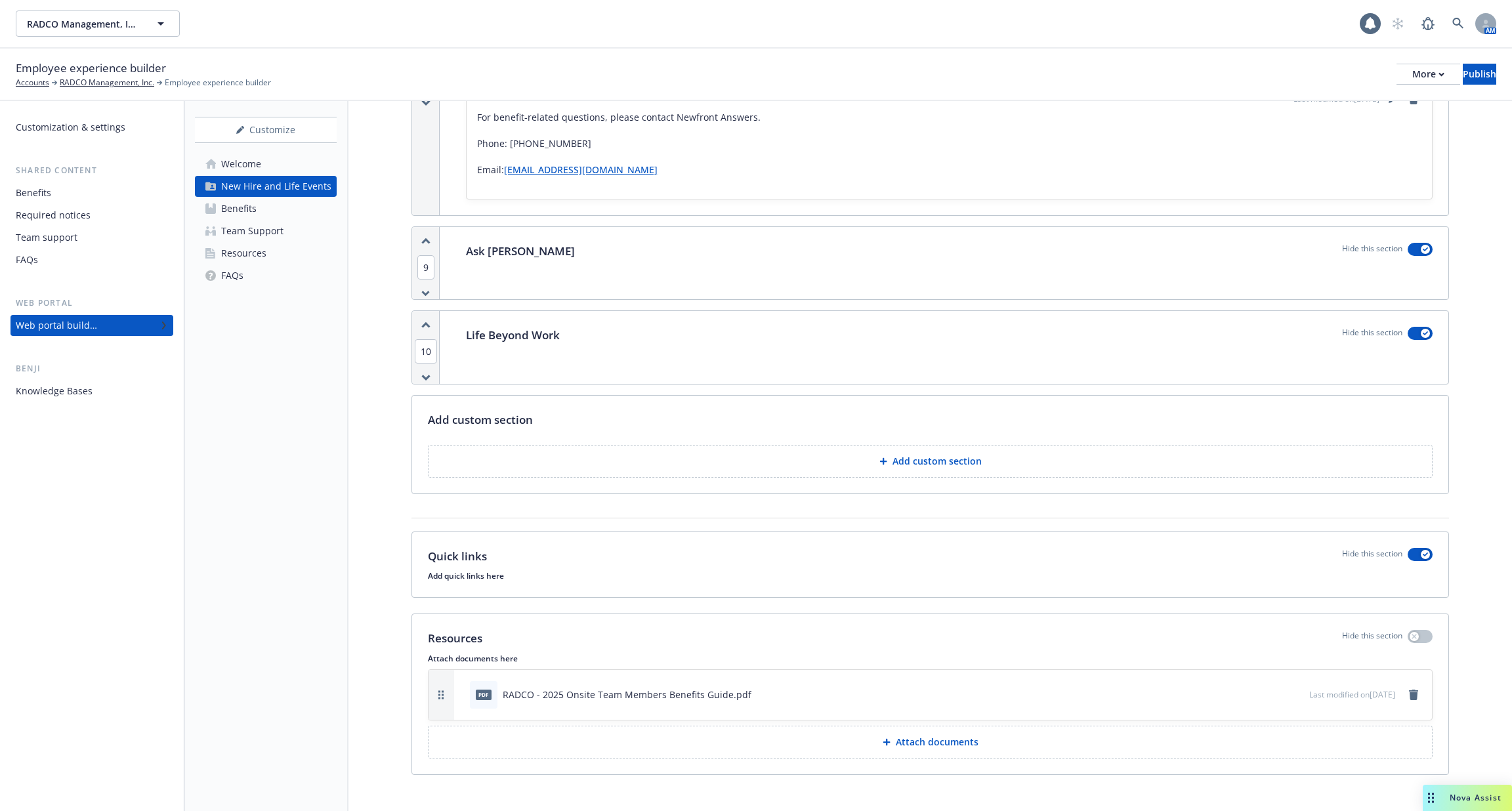
click at [1353, 689] on span "Last modified on [DATE]" at bounding box center [1353, 695] width 86 height 11
click at [1291, 689] on icon "preview file" at bounding box center [1297, 694] width 12 height 10
click at [292, 261] on link "Resources" at bounding box center [266, 253] width 142 height 21
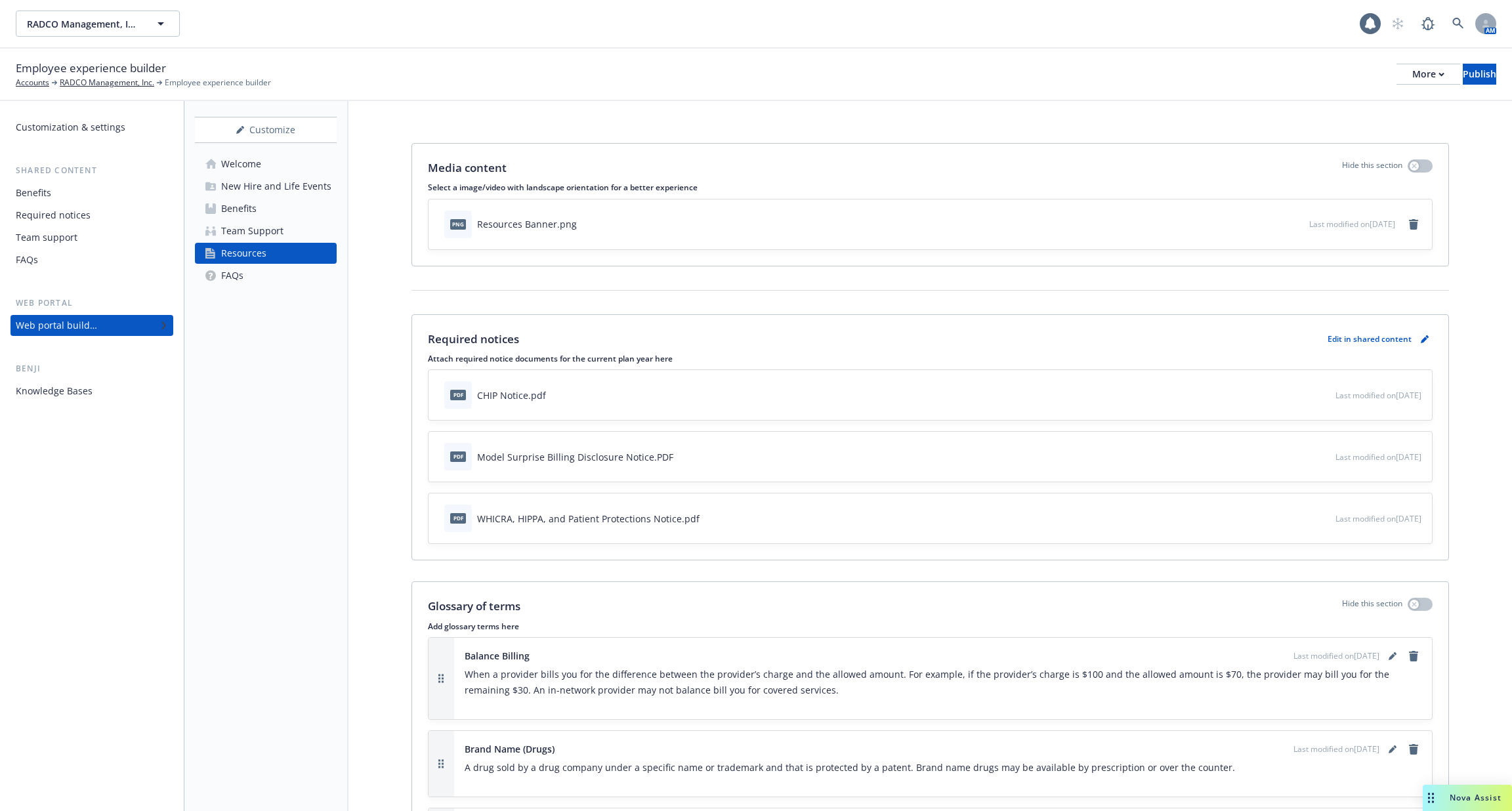
click at [282, 284] on link "FAQs" at bounding box center [266, 276] width 142 height 21
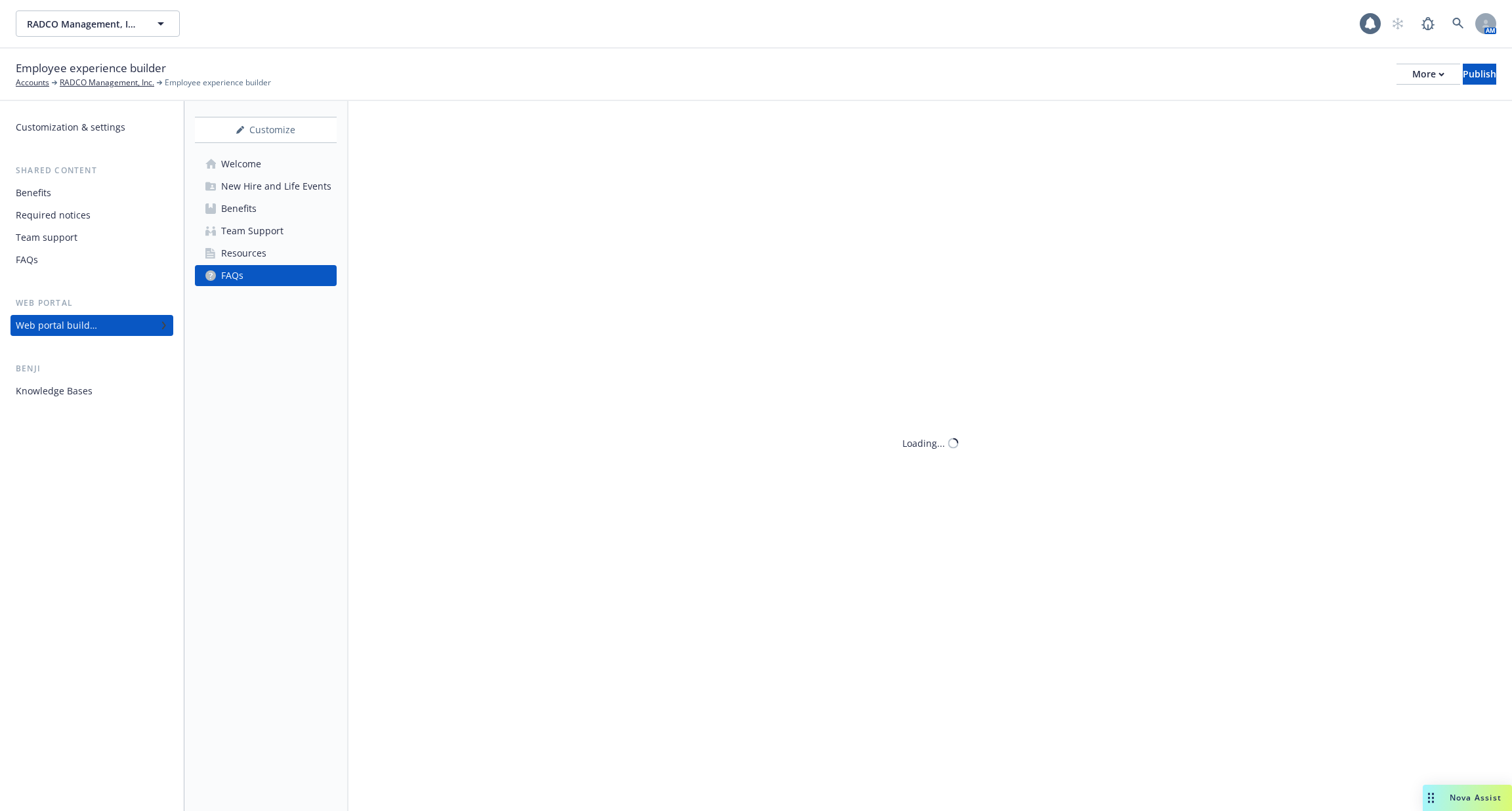
click at [287, 248] on link "Resources" at bounding box center [266, 253] width 142 height 21
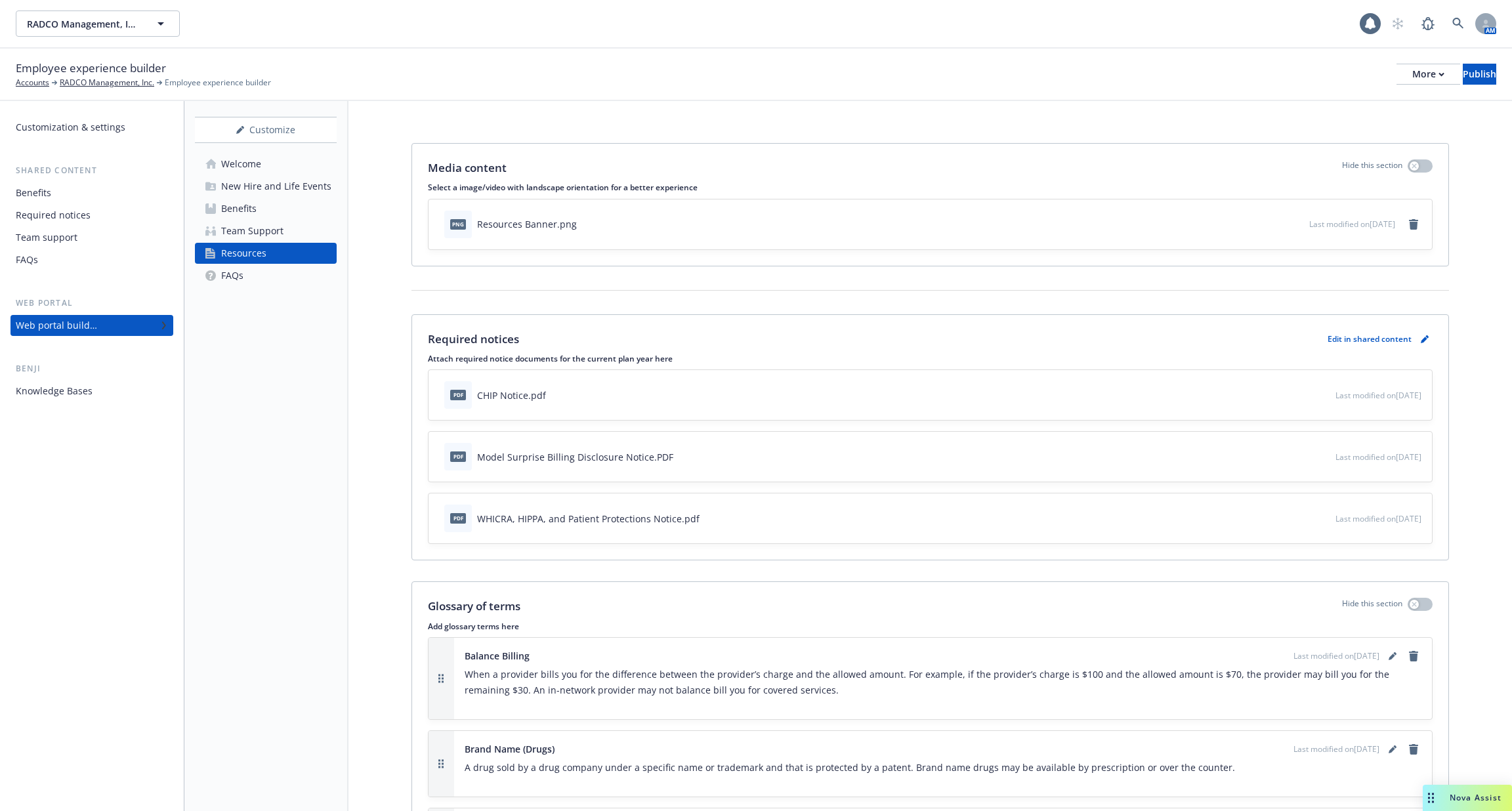
click at [288, 212] on link "Benefits" at bounding box center [266, 209] width 142 height 21
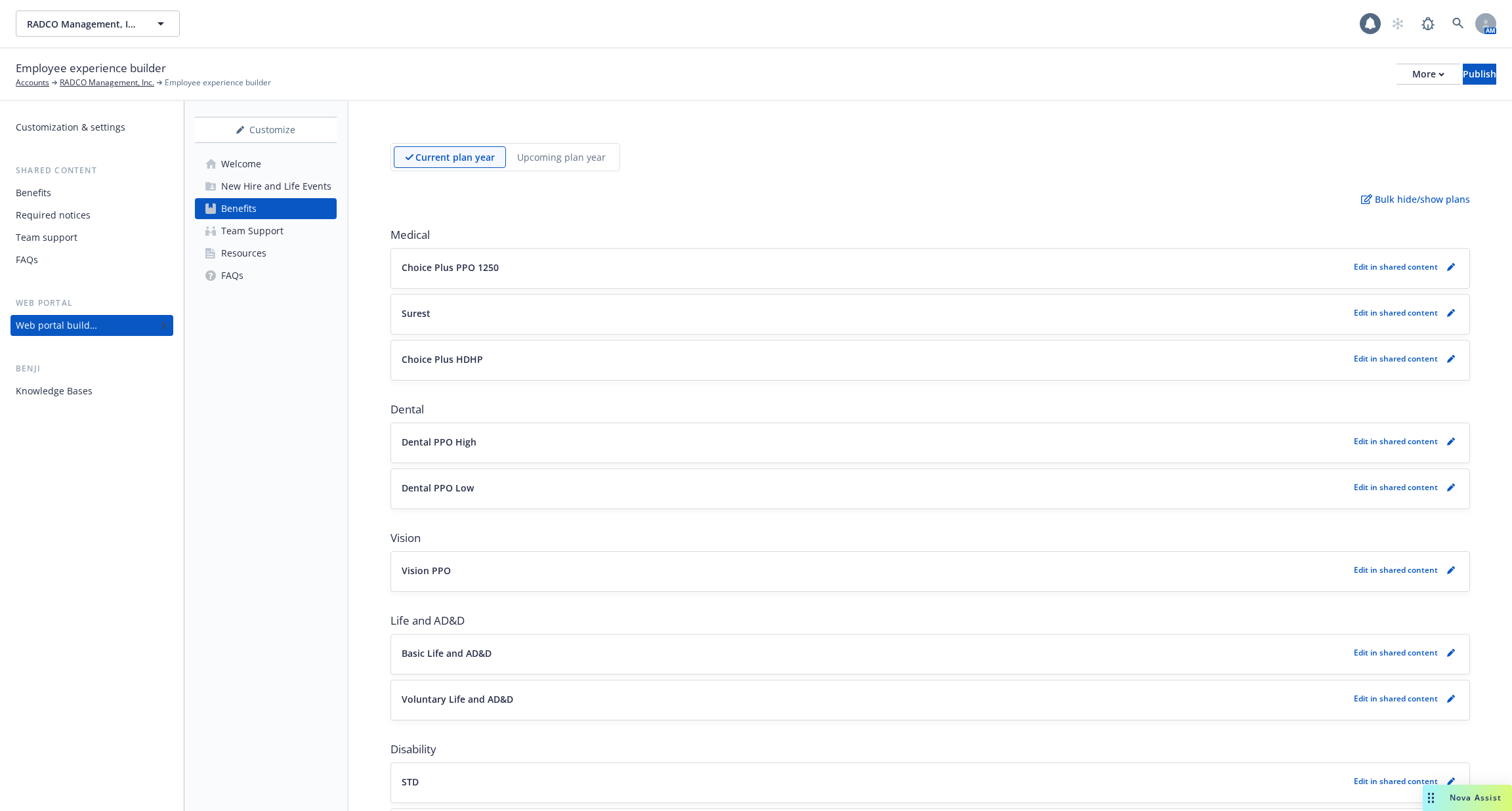
click at [245, 232] on div "Team Support" at bounding box center [253, 231] width 62 height 21
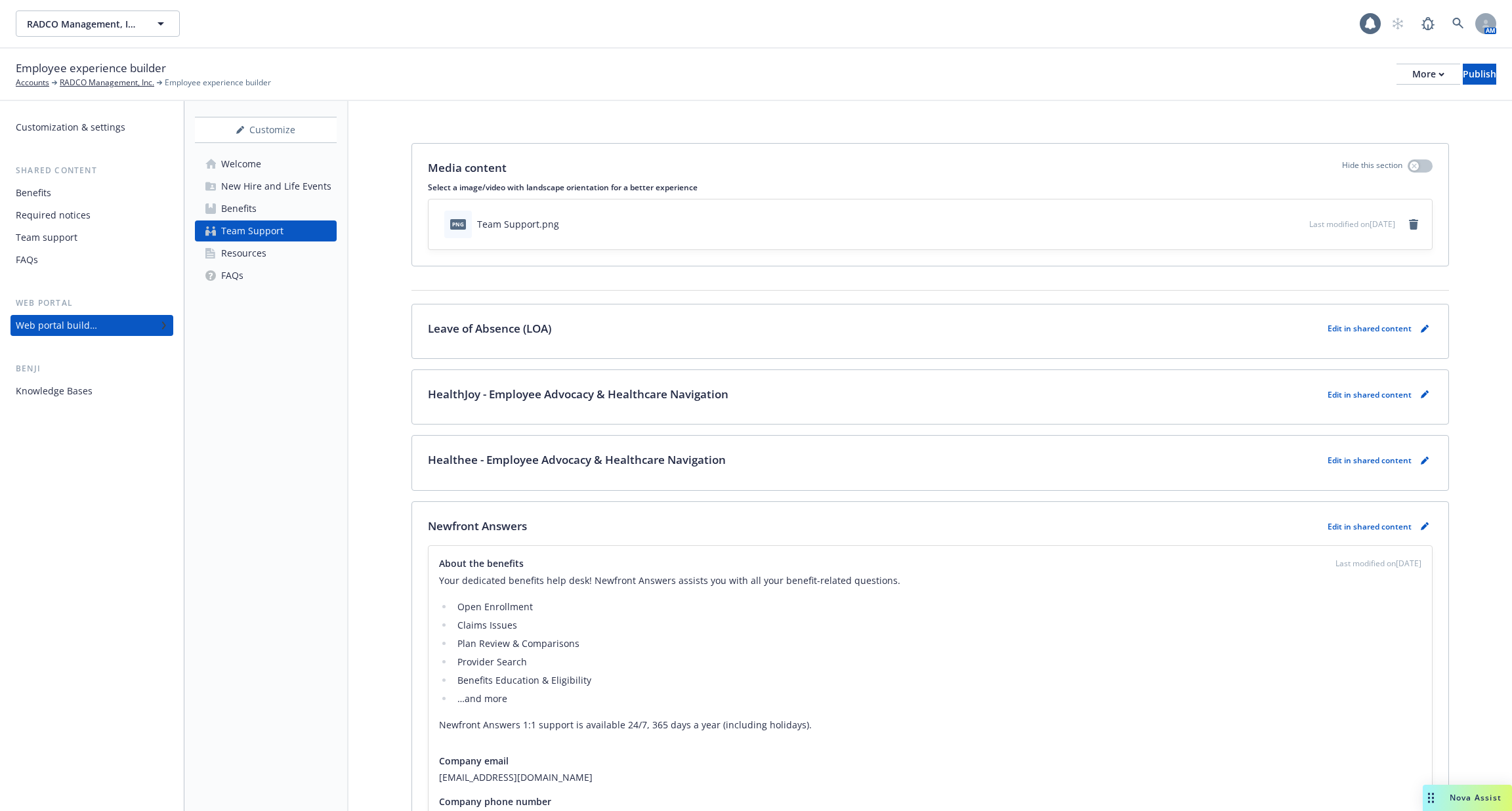
click at [301, 366] on div "Customize Welcome New Hire and Life Events Benefits Team Support Resources FAQs" at bounding box center [267, 456] width 164 height 711
